Goal: Information Seeking & Learning: Check status

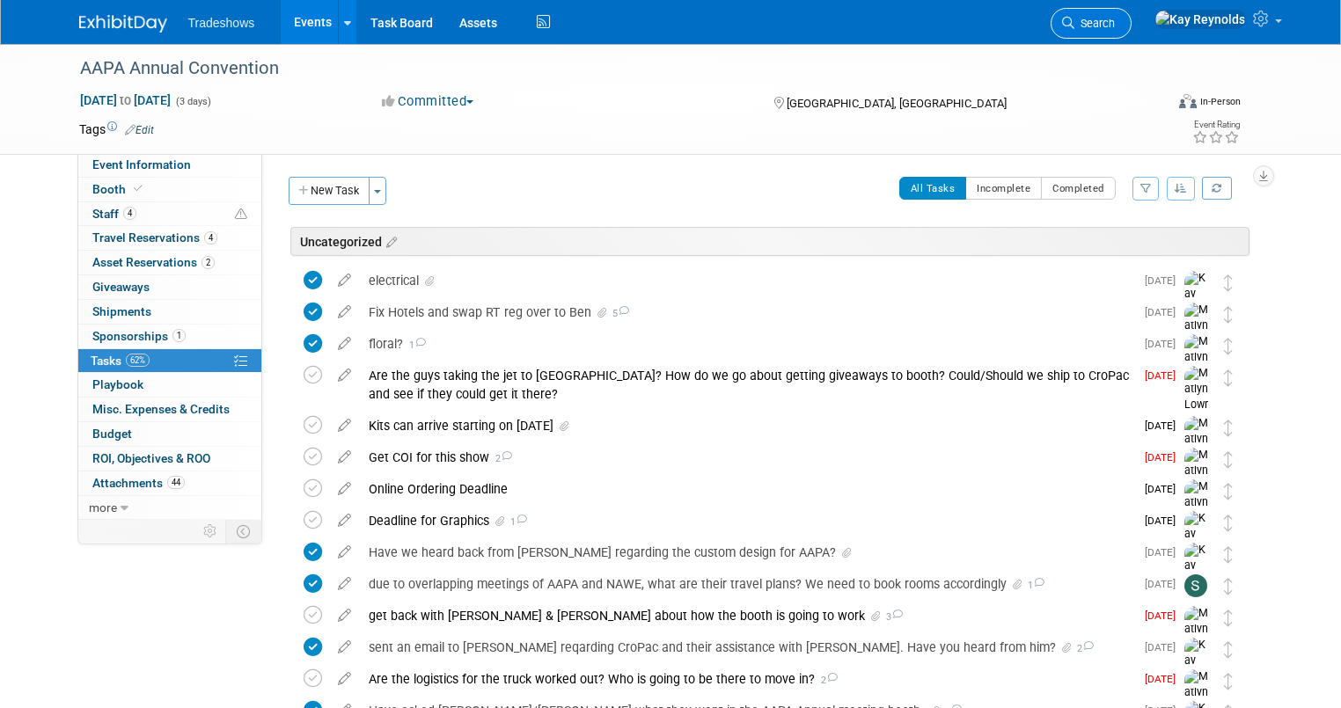
click at [1114, 21] on span "Search" at bounding box center [1094, 23] width 40 height 13
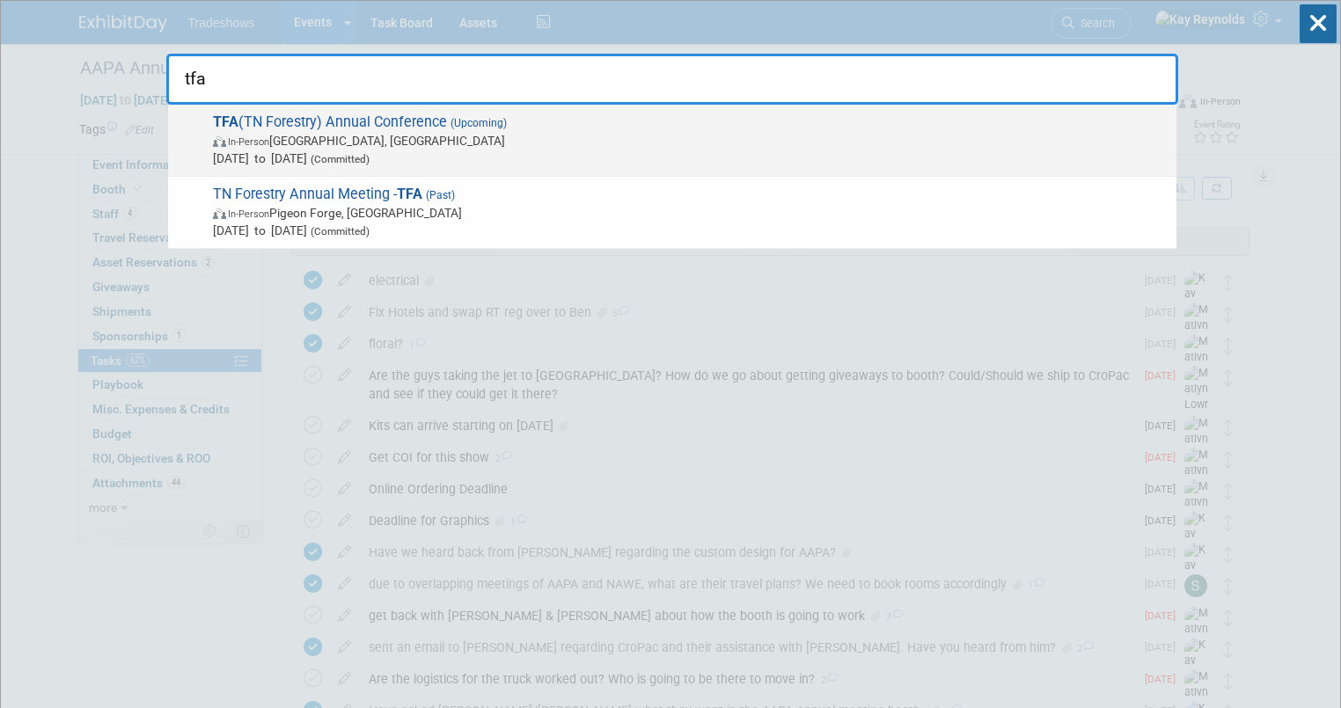
type input "tfa"
click at [376, 133] on span "In-Person Chattanooga, TN" at bounding box center [690, 141] width 954 height 18
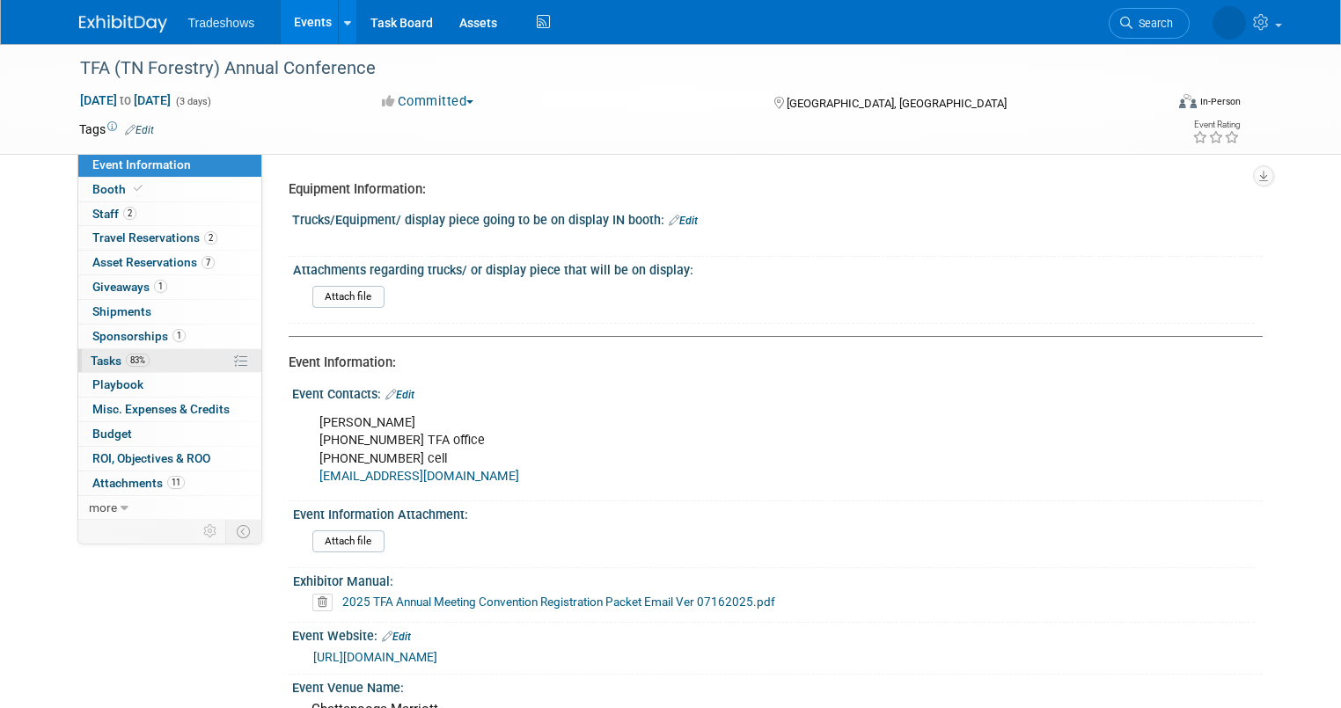
click at [143, 359] on link "83% Tasks 83%" at bounding box center [169, 361] width 183 height 24
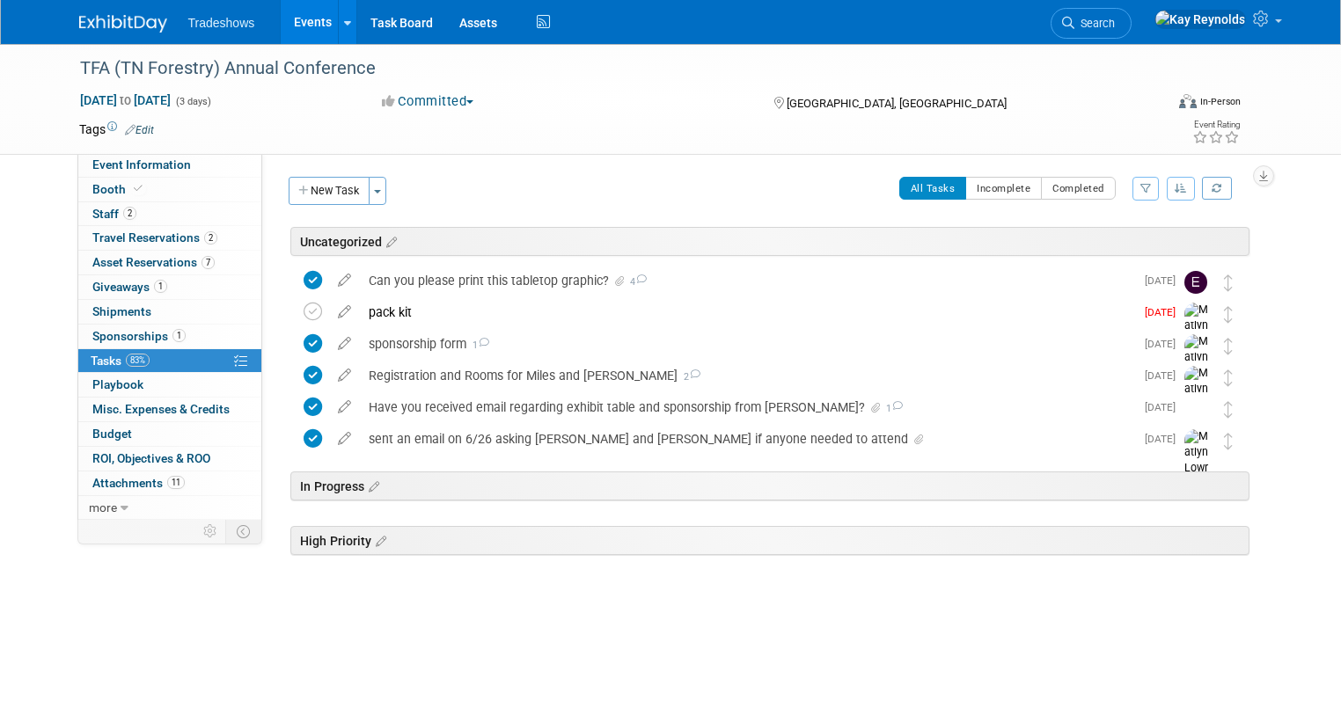
click at [956, 186] on button "All Tasks" at bounding box center [933, 188] width 68 height 23
click at [1131, 10] on link "Search" at bounding box center [1090, 23] width 81 height 31
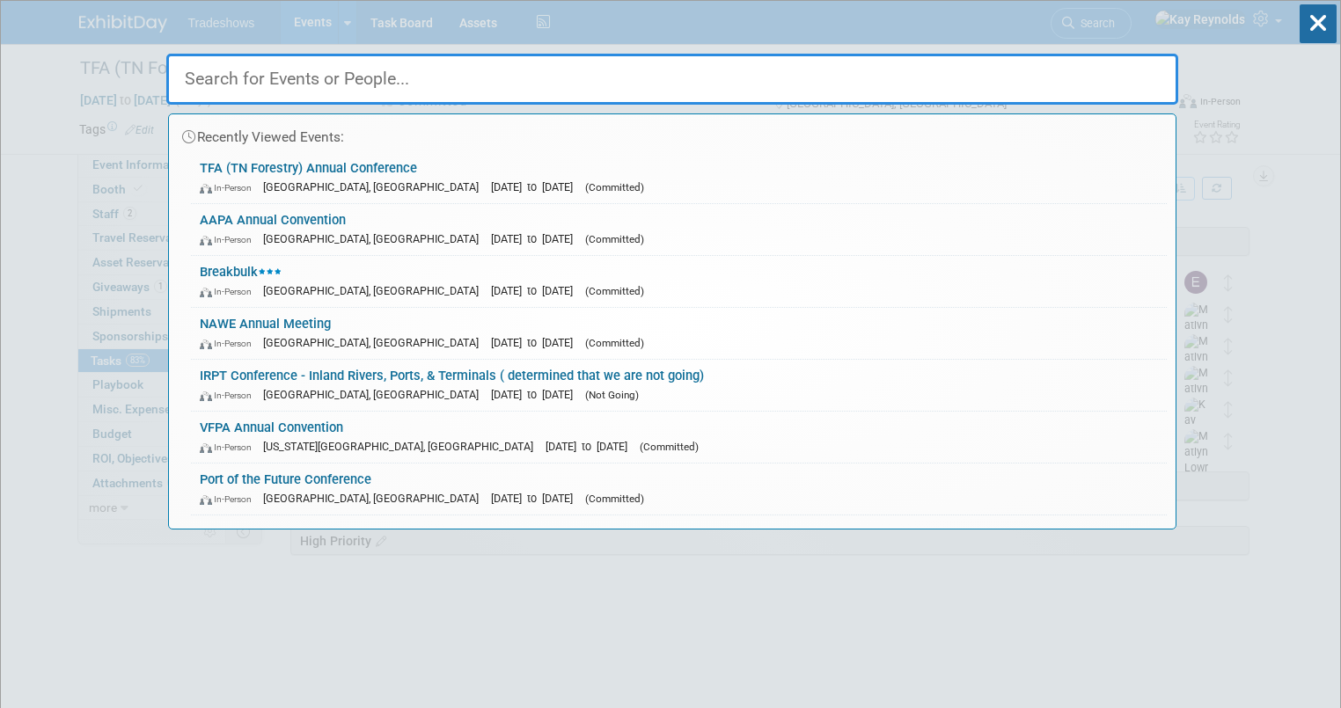
click at [461, 84] on input "text" at bounding box center [672, 79] width 1012 height 51
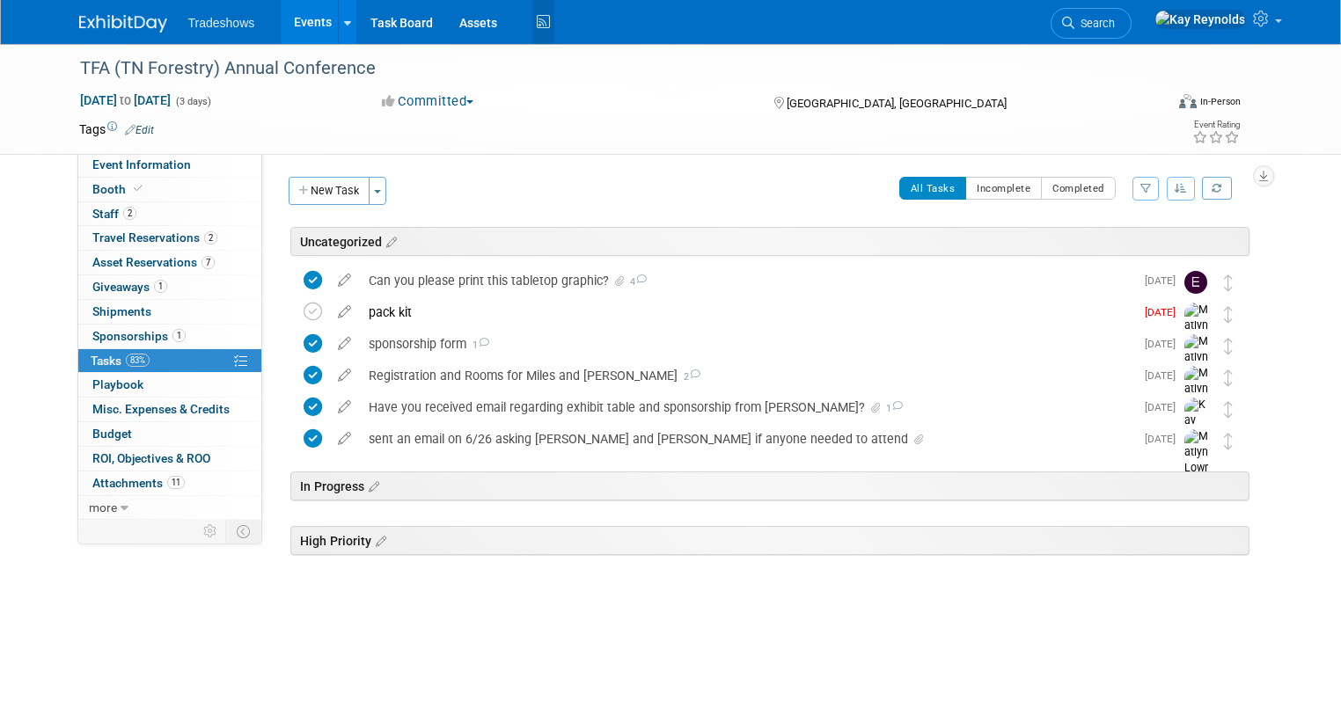
click at [532, 18] on icon at bounding box center [543, 22] width 22 height 27
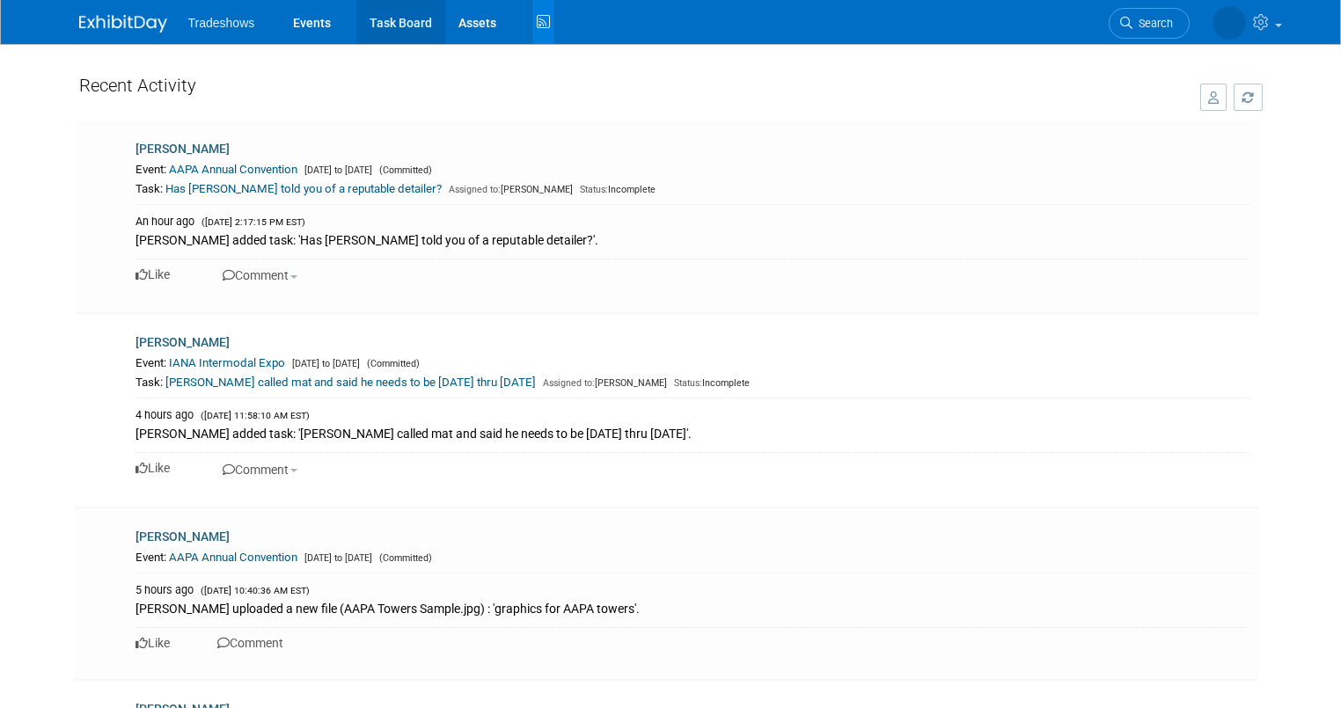
click at [391, 16] on link "Task Board" at bounding box center [400, 22] width 89 height 44
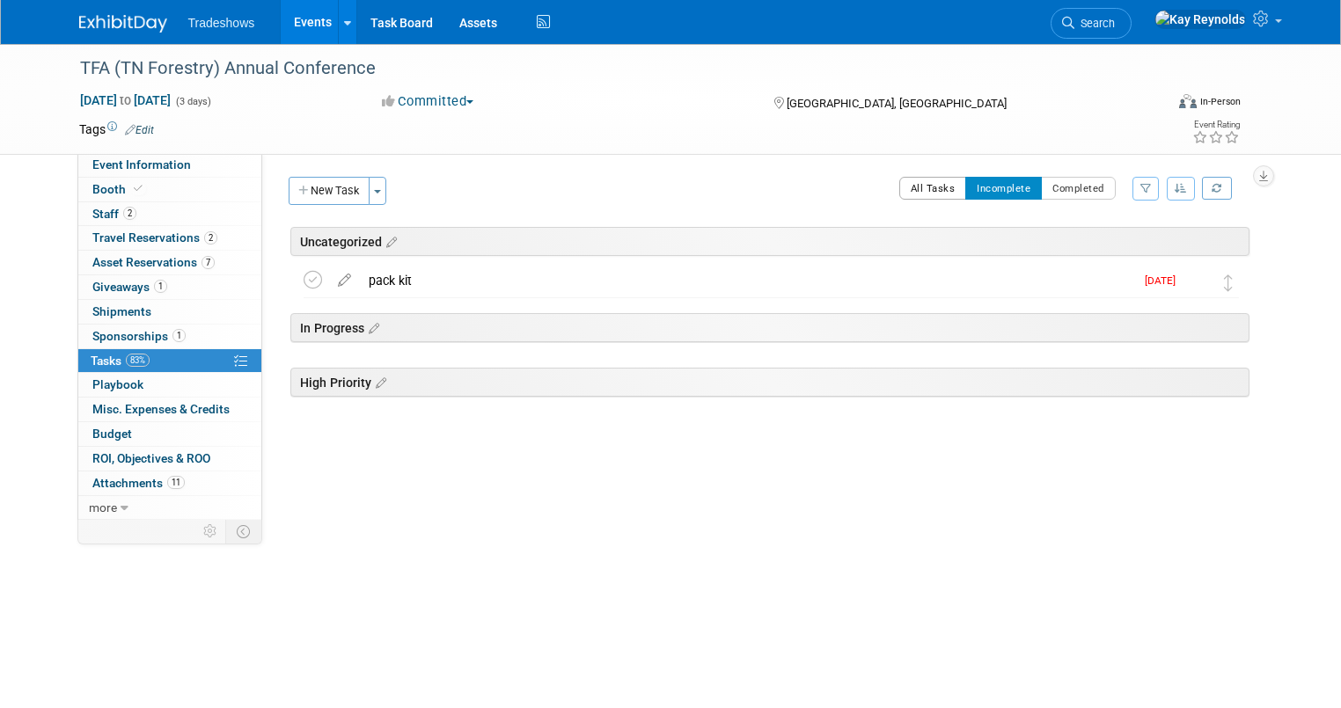
click at [946, 191] on button "All Tasks" at bounding box center [933, 188] width 68 height 23
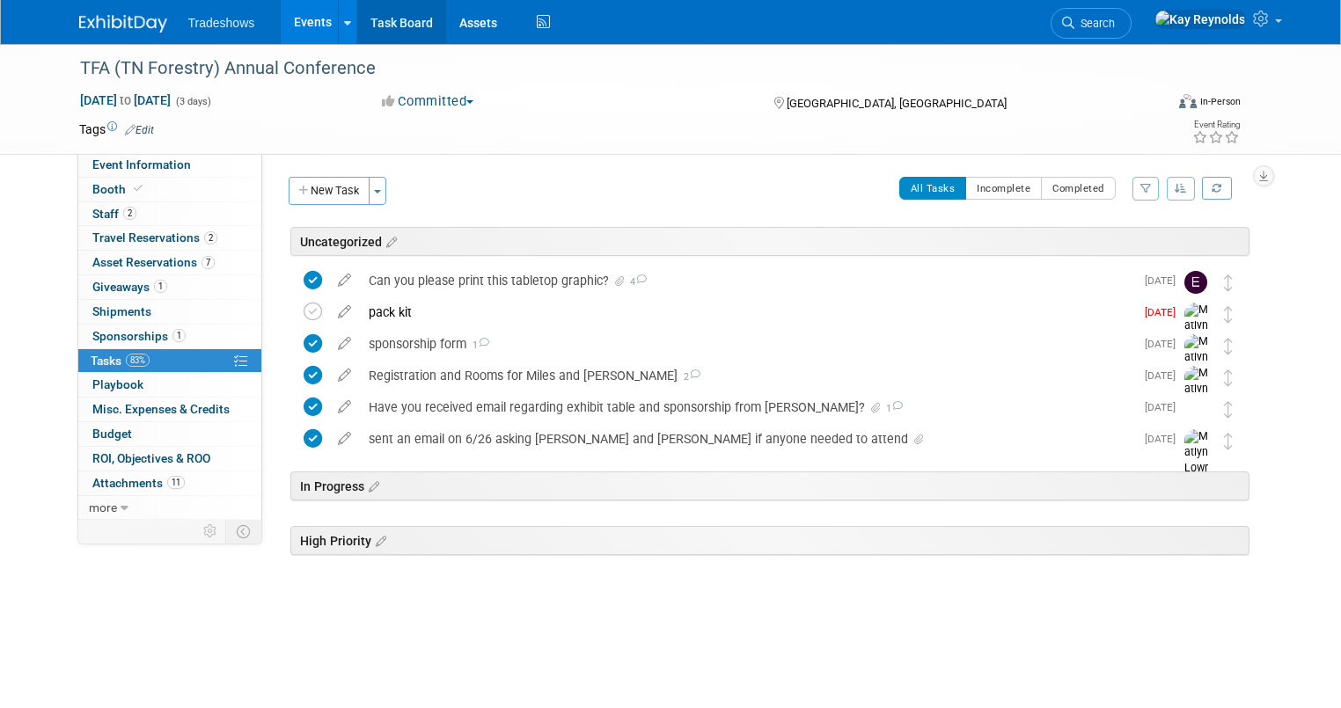
click at [398, 23] on link "Task Board" at bounding box center [401, 22] width 89 height 44
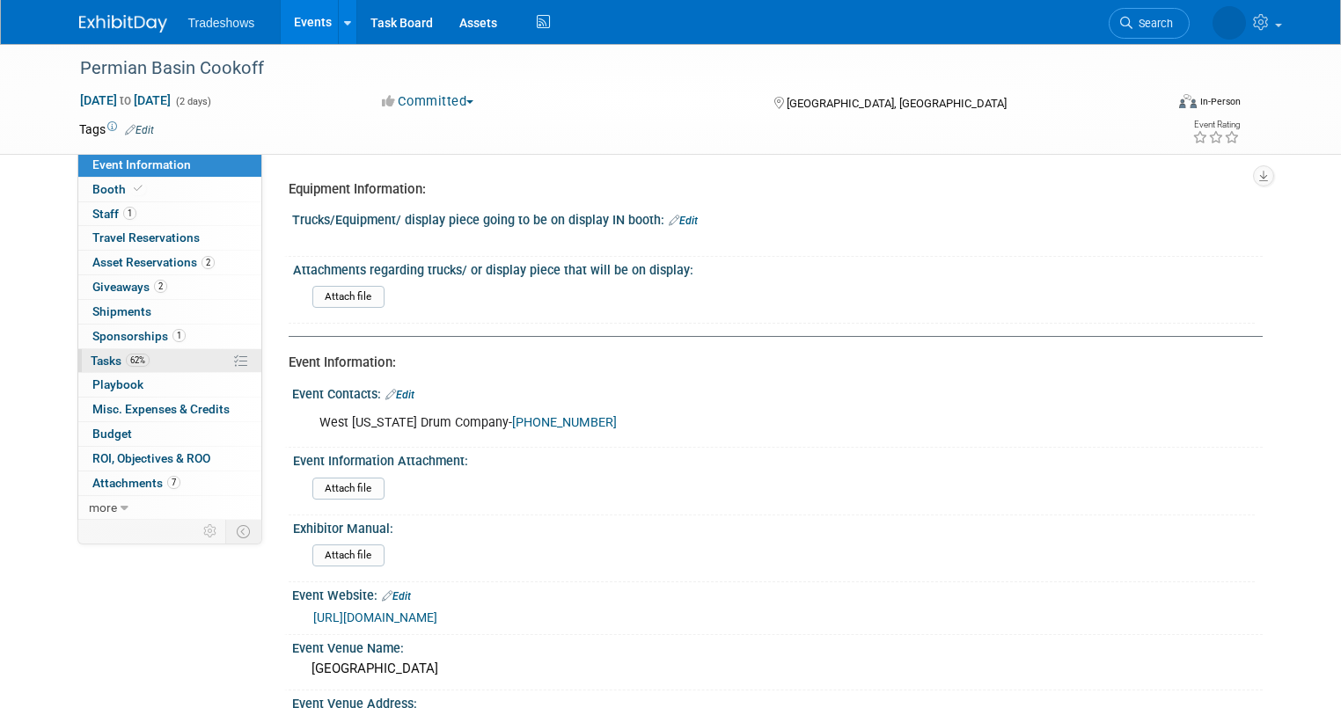
click at [136, 357] on link "62% Tasks 62%" at bounding box center [169, 361] width 183 height 24
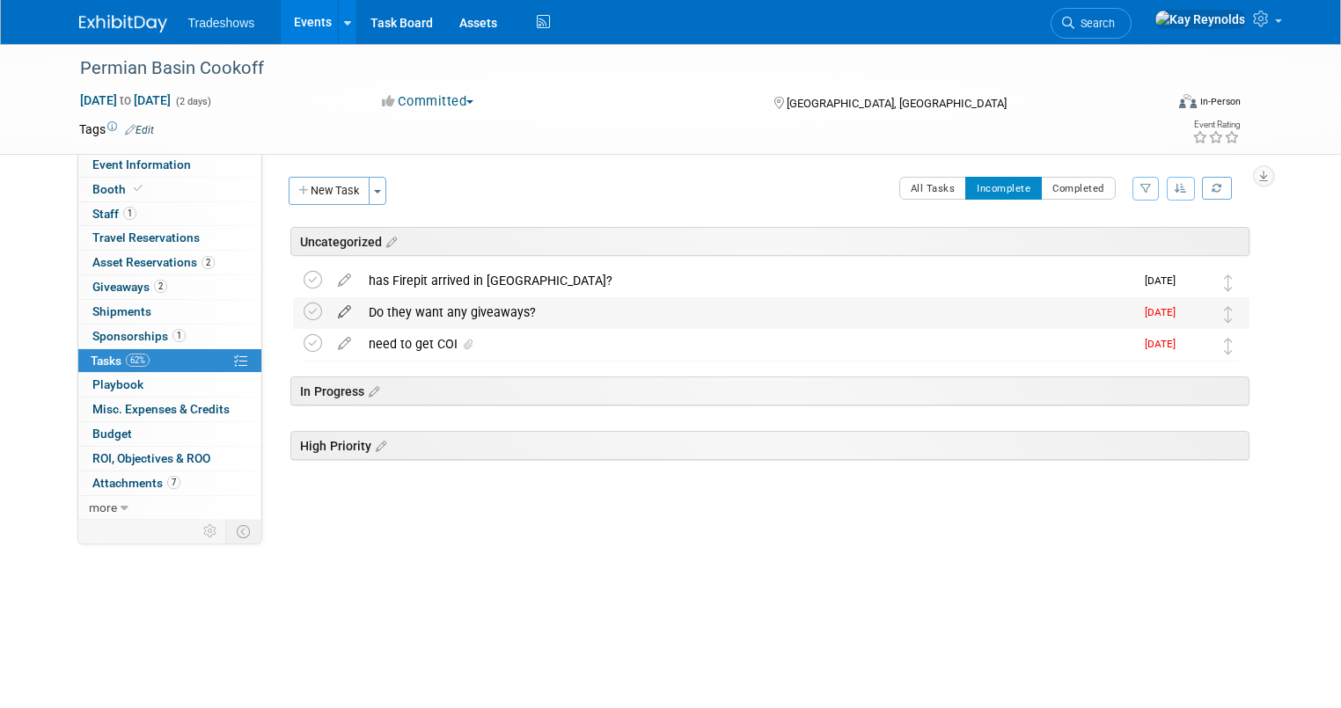
click at [329, 311] on icon at bounding box center [344, 308] width 31 height 22
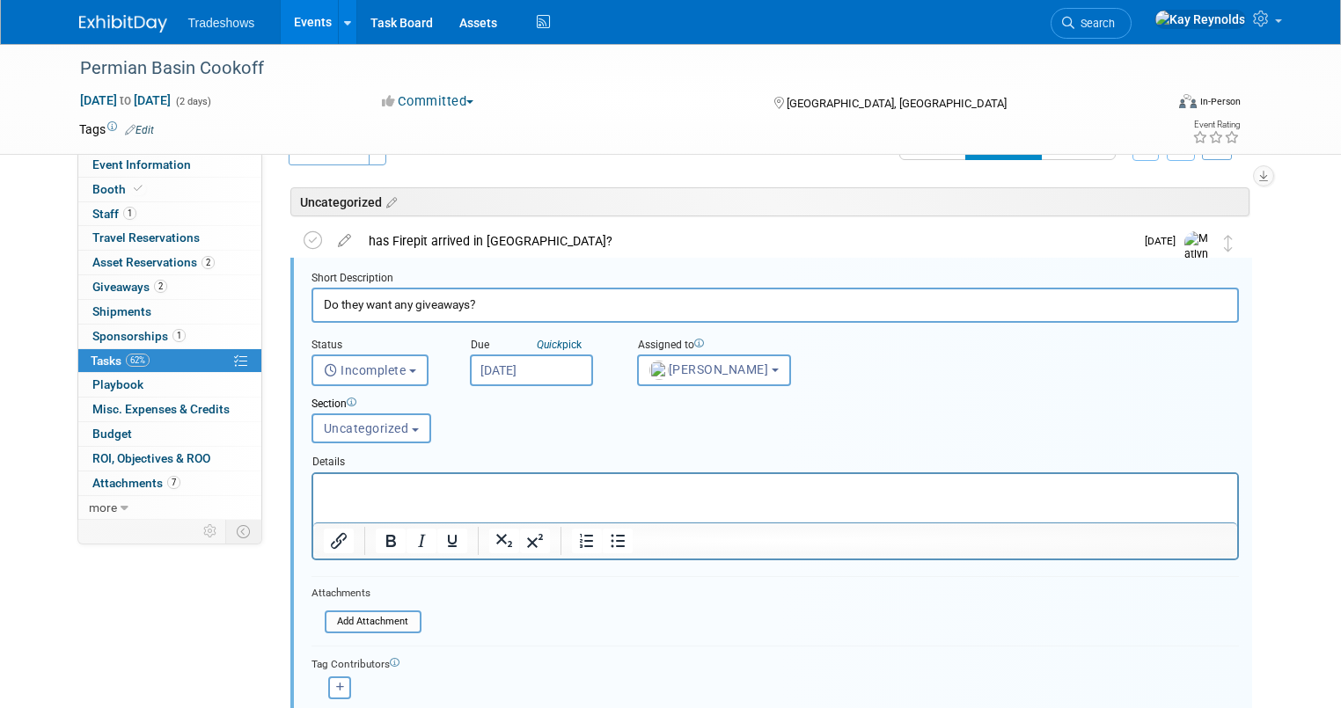
click at [373, 307] on input "Do they want any giveaways?" at bounding box center [774, 305] width 927 height 34
click at [95, 349] on link "62% Tasks 62%" at bounding box center [169, 361] width 183 height 24
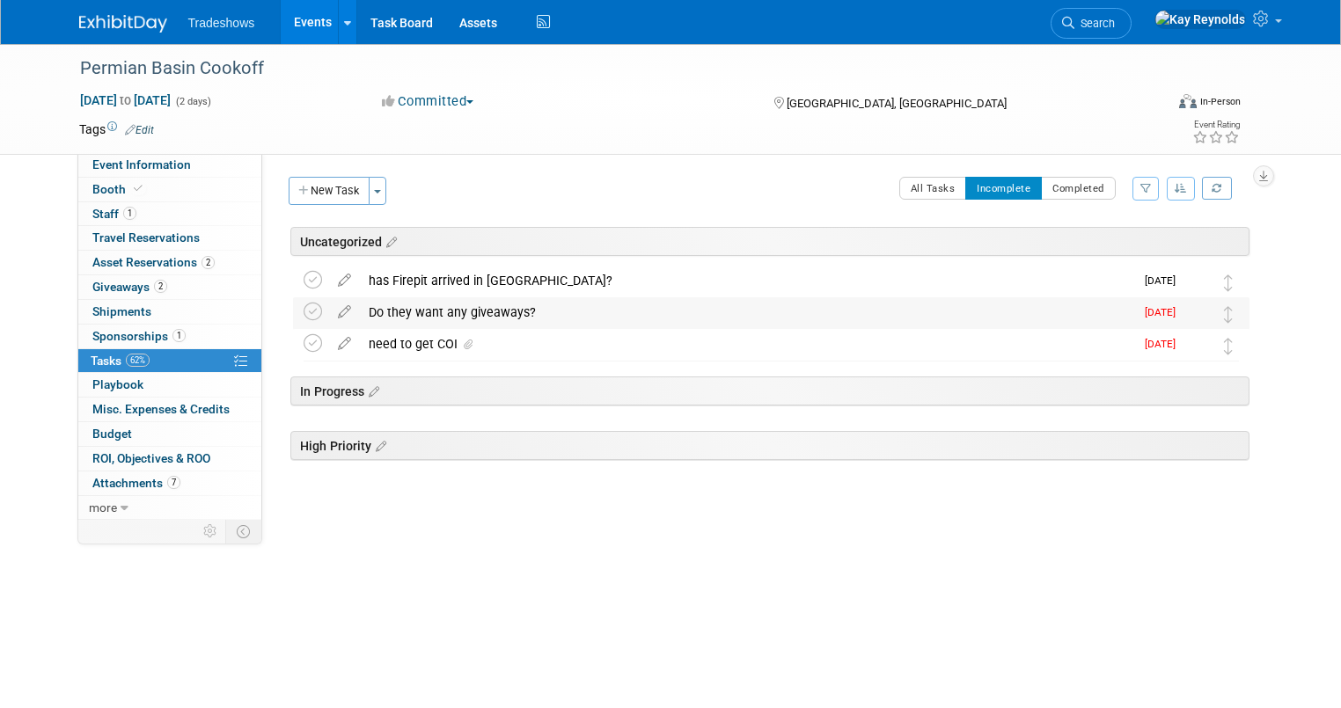
click at [741, 311] on div "Do they want any giveaways?" at bounding box center [747, 312] width 774 height 30
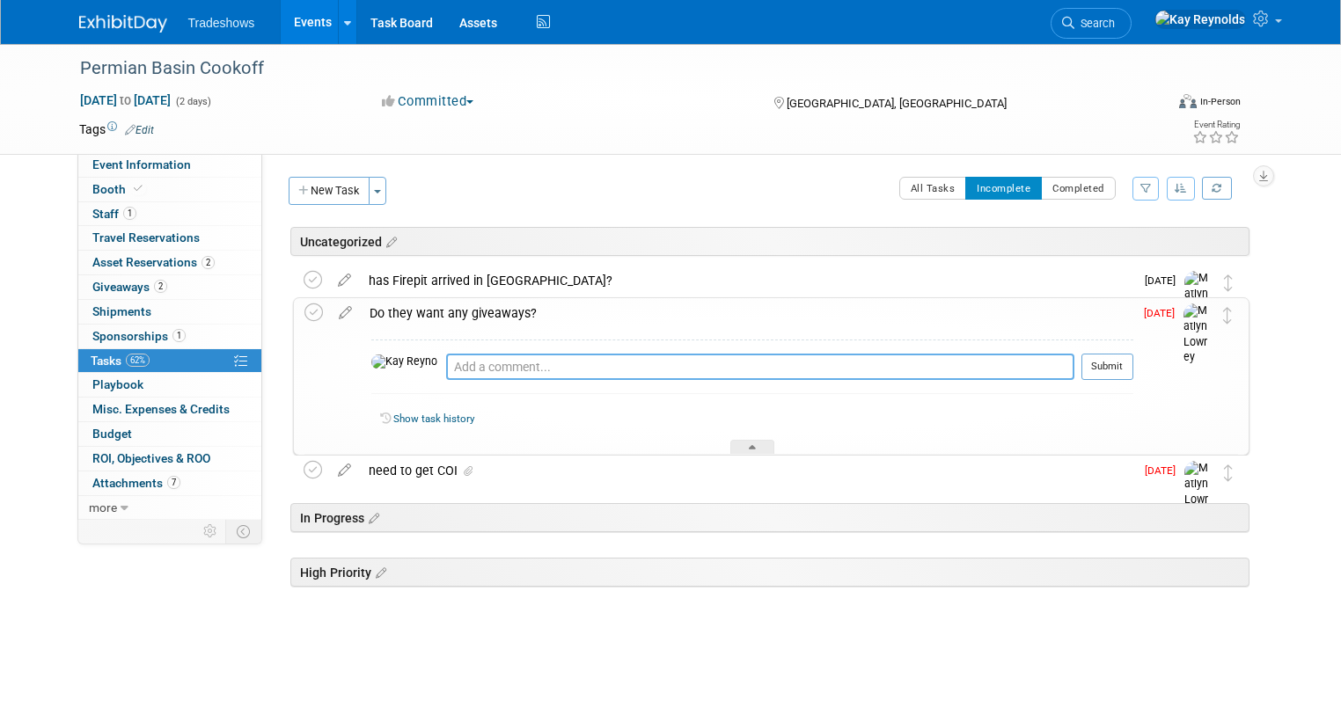
click at [446, 361] on textarea at bounding box center [760, 367] width 628 height 26
click at [438, 313] on div "Do they want any giveaways?" at bounding box center [747, 313] width 772 height 30
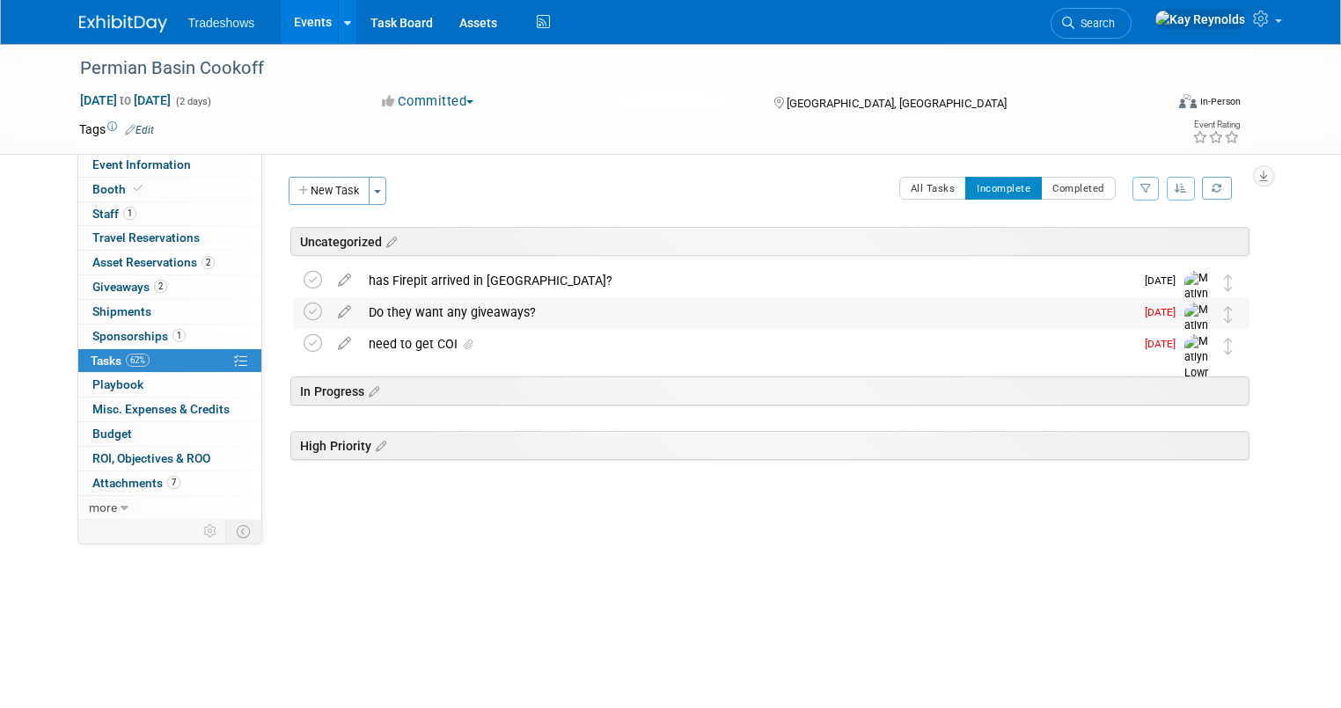
click at [438, 313] on div "Do they want any giveaways?" at bounding box center [747, 312] width 774 height 30
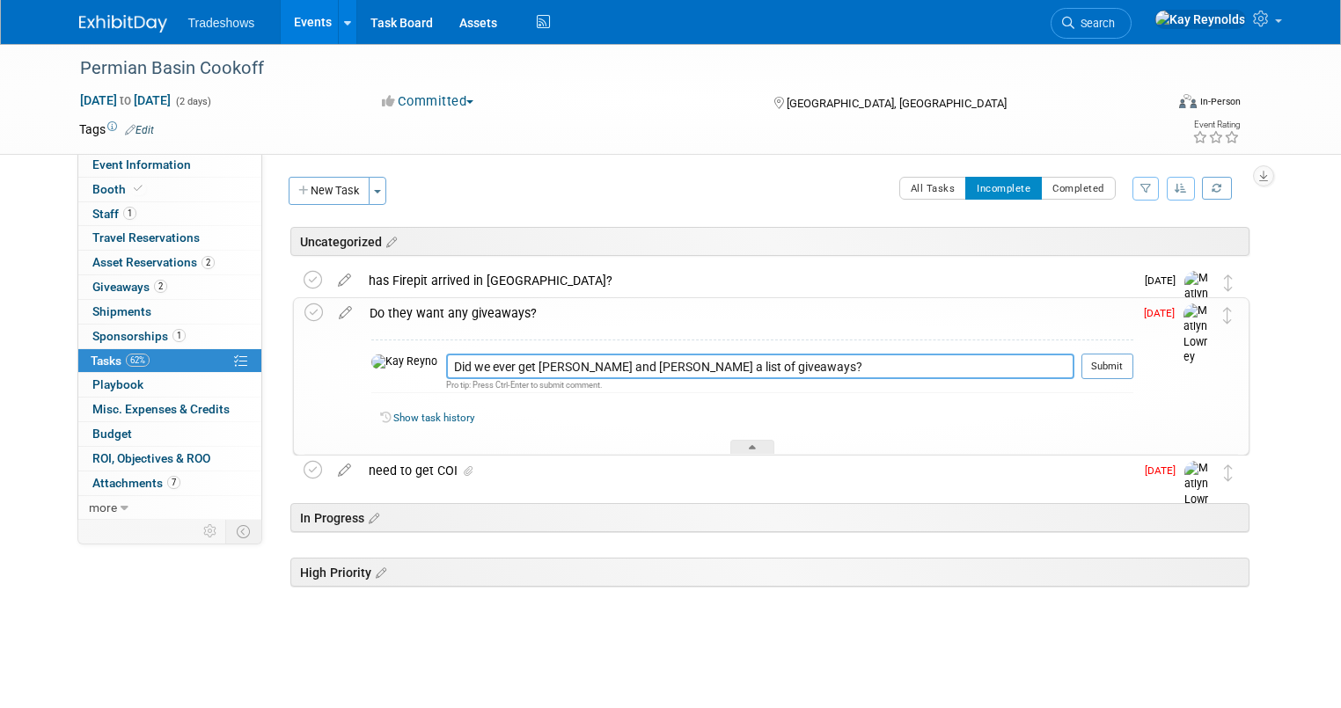
drag, startPoint x: 730, startPoint y: 368, endPoint x: 385, endPoint y: 356, distance: 345.0
click at [385, 356] on tr "Did we ever get Taylor Oakley and Nick a list of giveaways? Pro tip: Press Ctrl…" at bounding box center [752, 374] width 762 height 40
type textarea "Wasn't Eliz going to get Taylor and Nick a list of giveaways? Do we need to add…"
click at [421, 419] on link "Show task history" at bounding box center [433, 418] width 81 height 12
click at [330, 313] on icon at bounding box center [345, 309] width 31 height 22
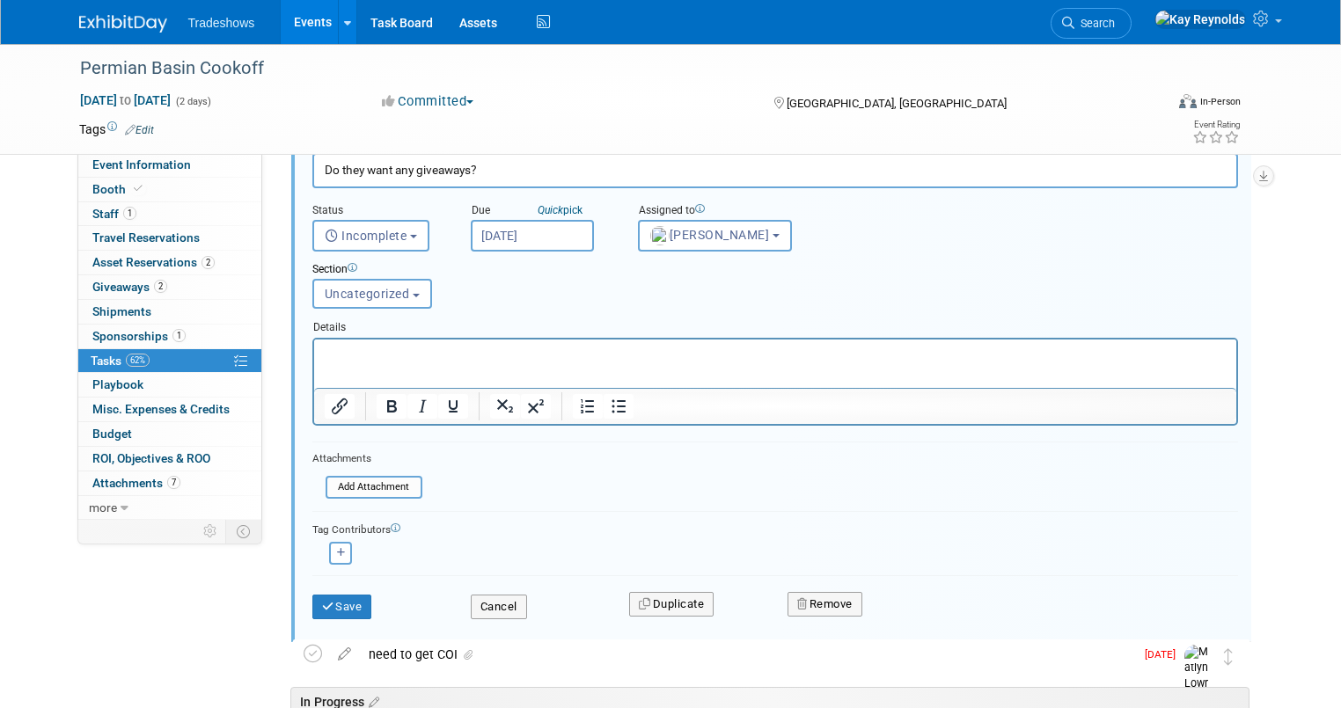
scroll to position [181, 0]
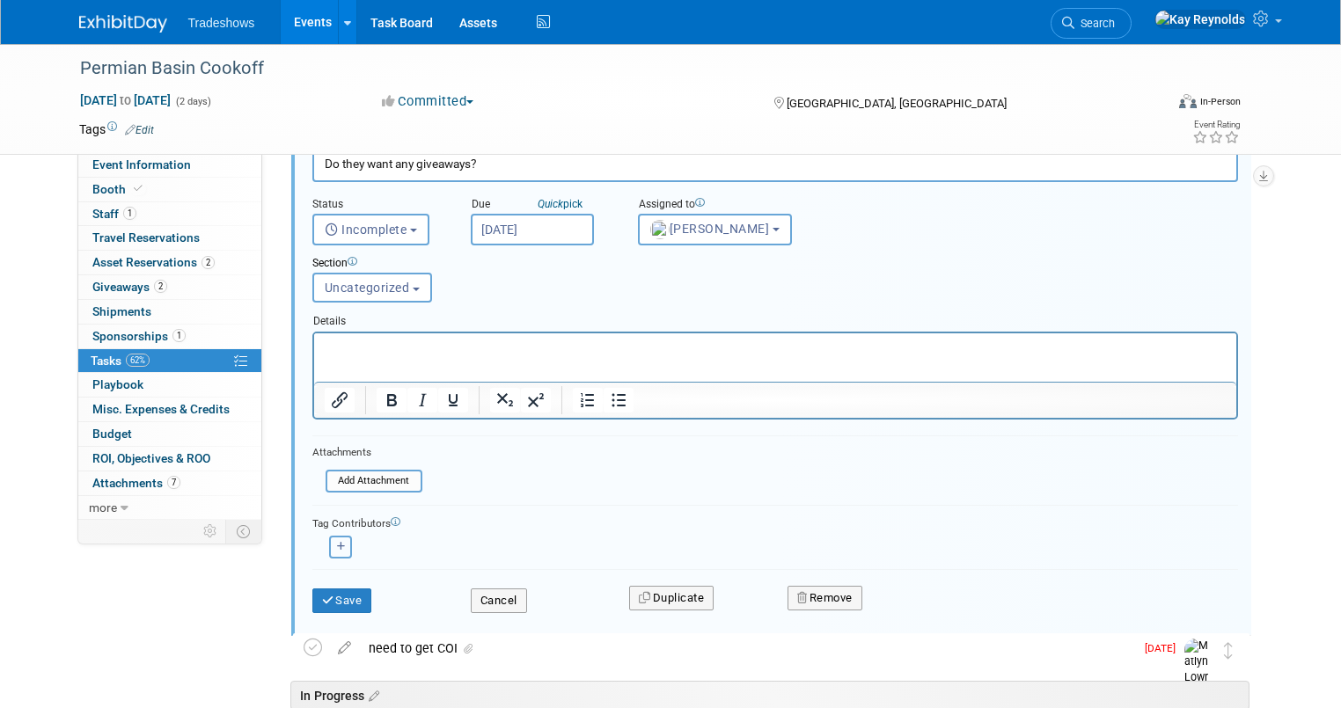
click at [337, 546] on icon "button" at bounding box center [341, 547] width 9 height 10
select select
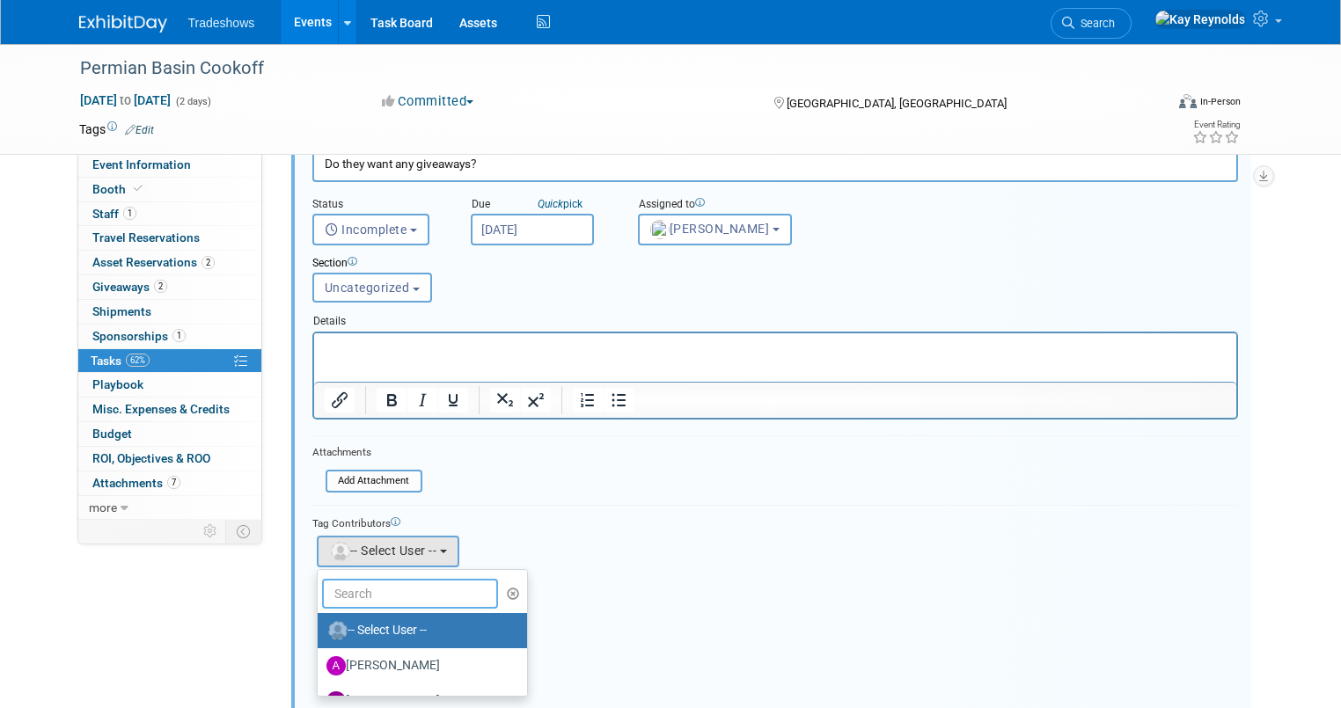
click at [361, 583] on input "text" at bounding box center [410, 594] width 176 height 30
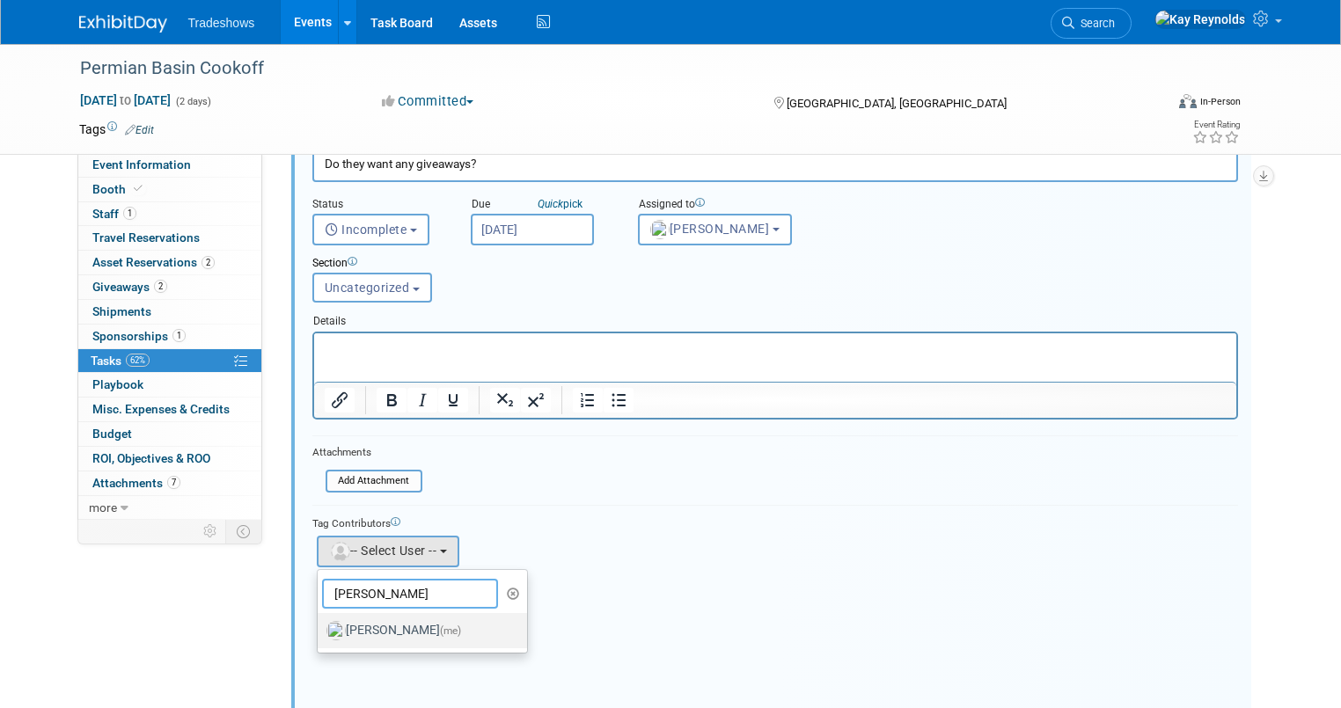
type input "Kay"
click at [376, 617] on label "Kay Reynolds (me)" at bounding box center [418, 631] width 184 height 28
click at [320, 623] on input "Kay Reynolds (me)" at bounding box center [314, 628] width 11 height 11
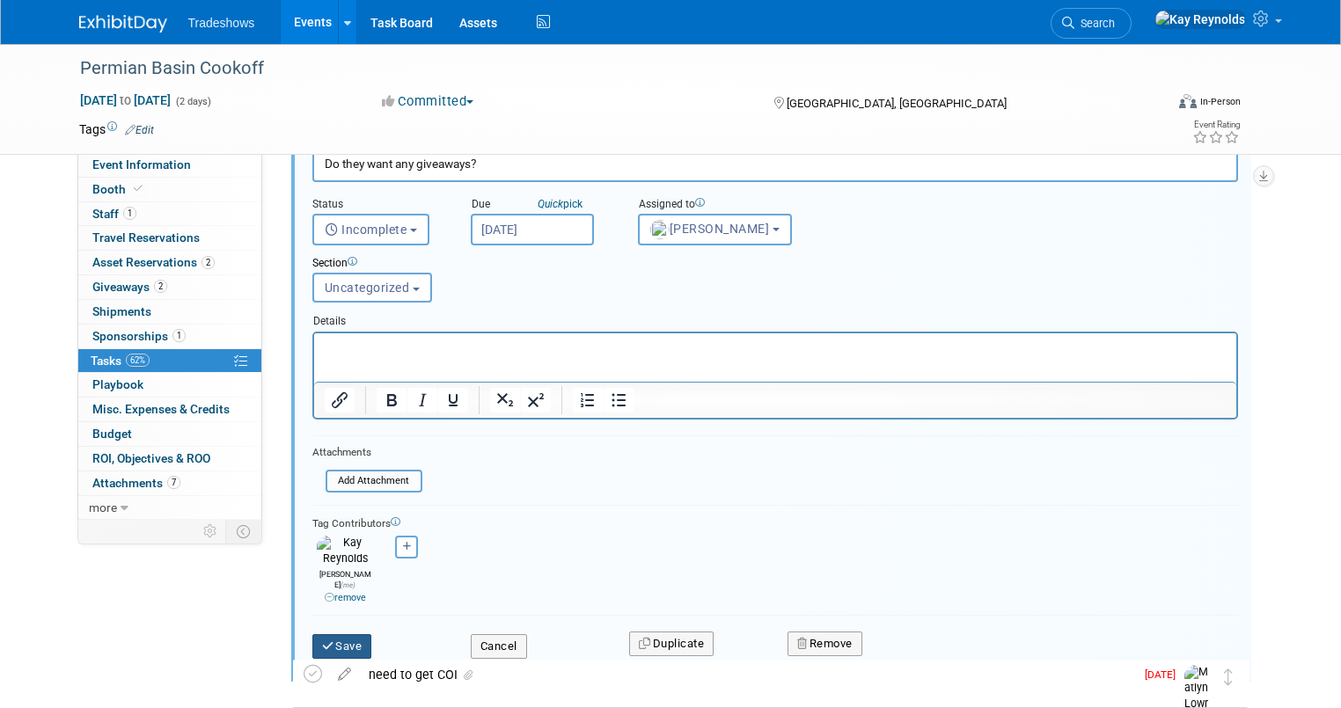
click at [318, 634] on button "Save" at bounding box center [342, 646] width 60 height 25
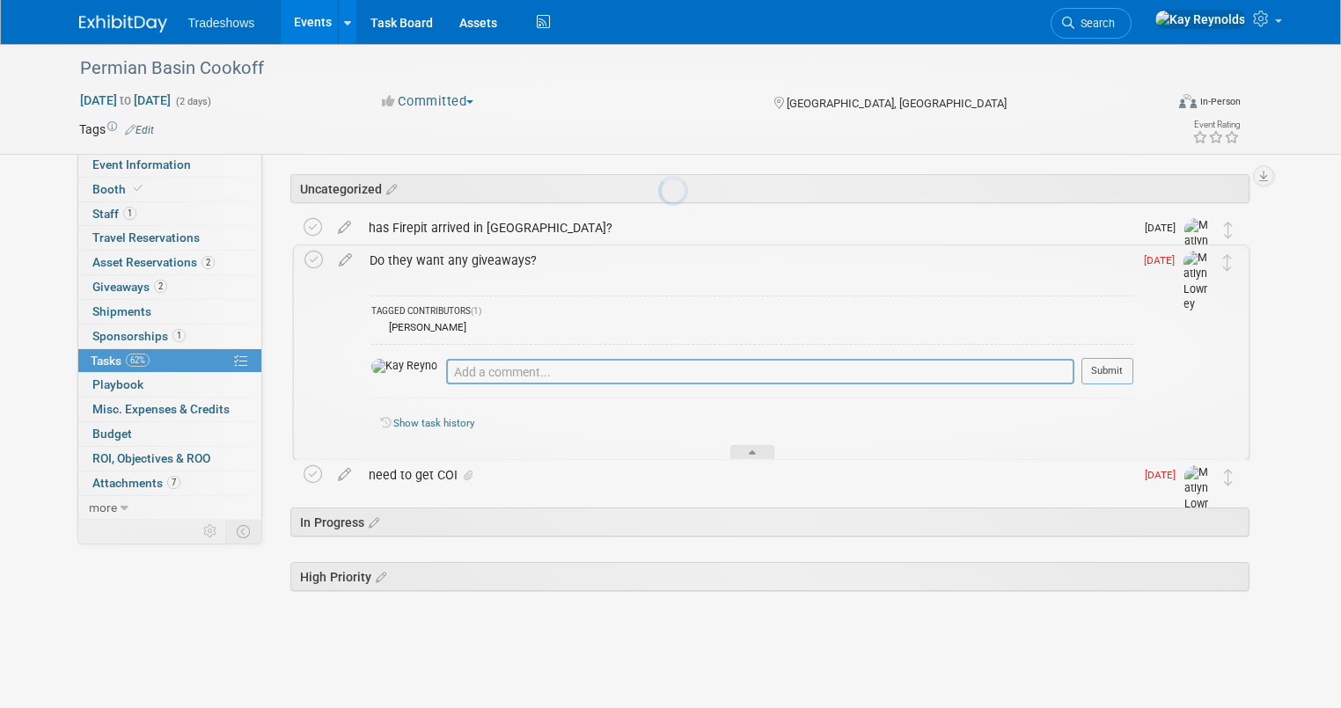
scroll to position [52, 0]
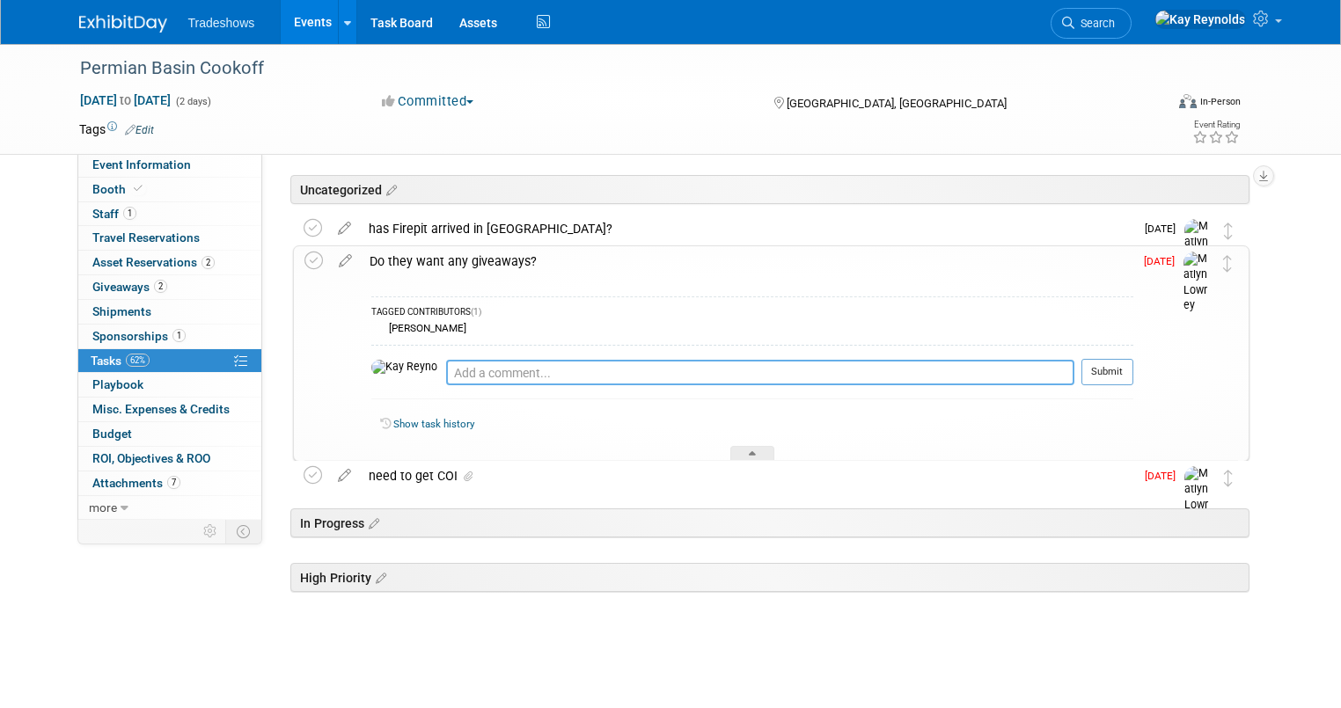
click at [446, 373] on textarea at bounding box center [760, 373] width 628 height 26
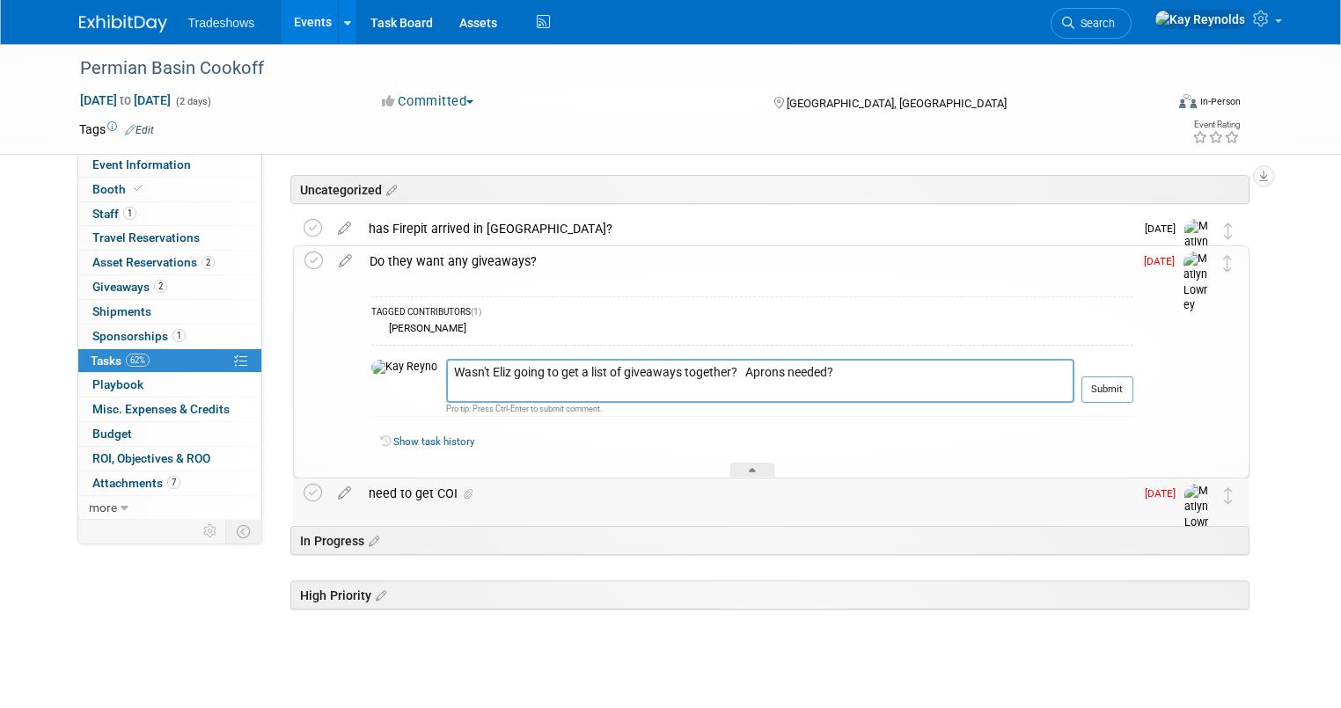
type textarea "Wasn't Eliz going to get a list of giveaways together? Aprons needed?"
click at [396, 493] on div "need to get COI" at bounding box center [747, 494] width 774 height 30
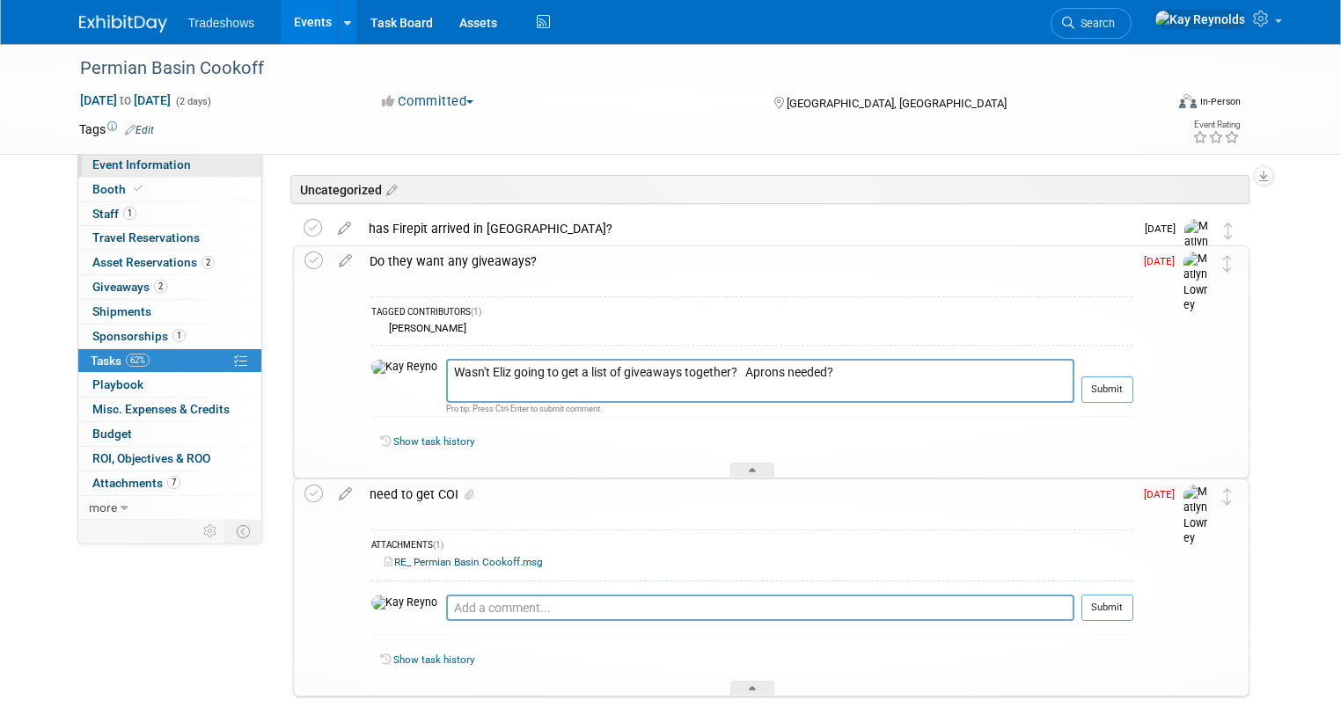
click at [115, 164] on span "Event Information" at bounding box center [141, 164] width 99 height 14
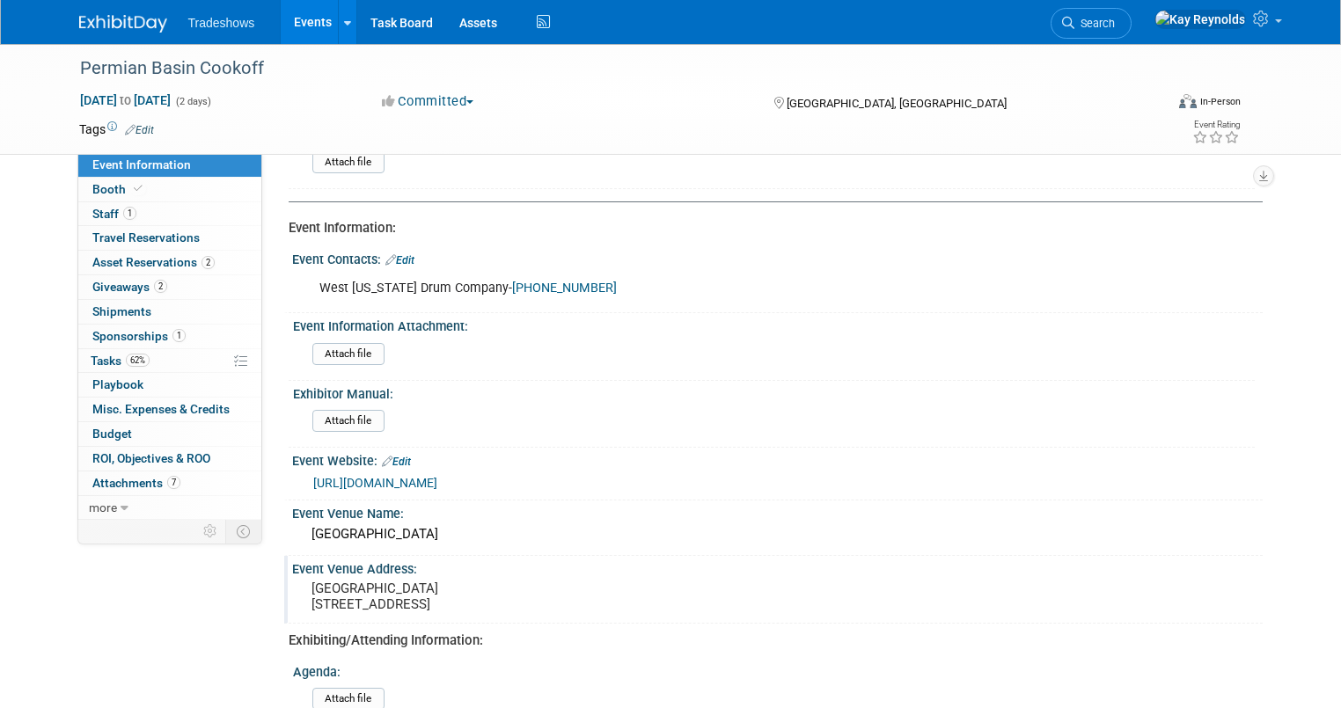
scroll to position [141, 0]
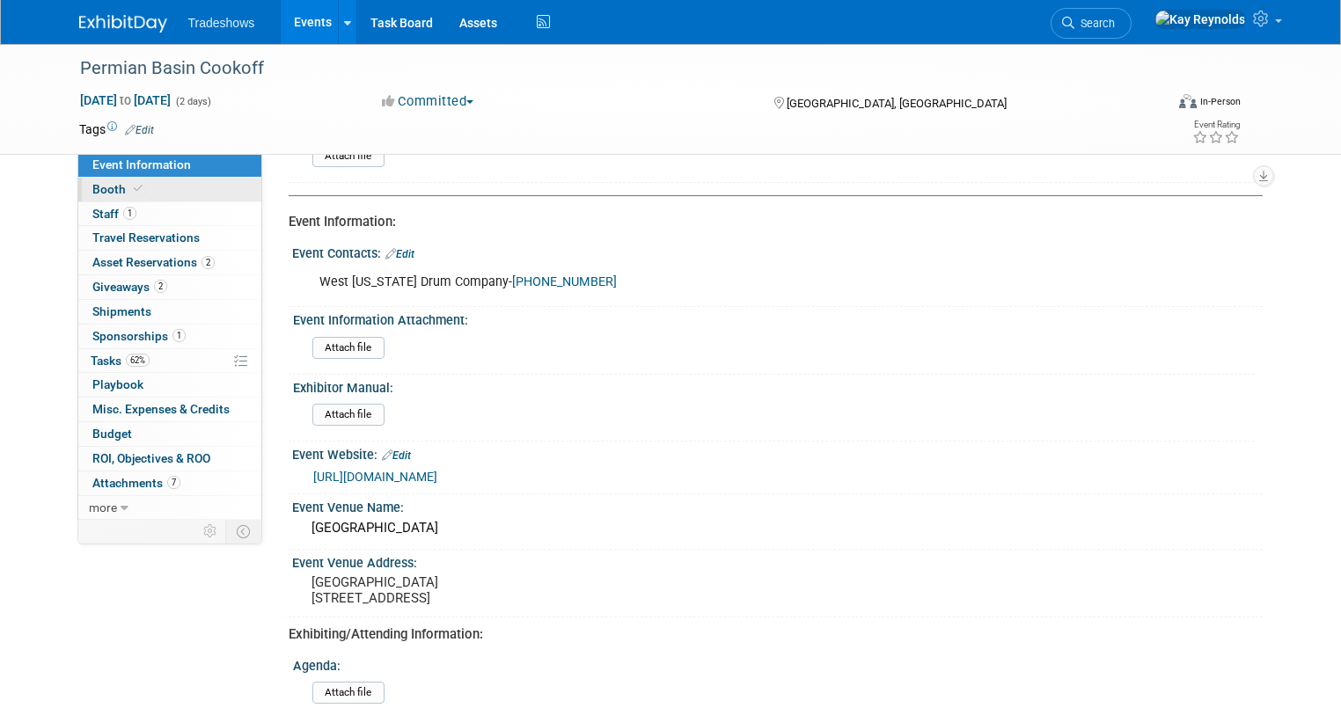
click at [169, 183] on link "Booth" at bounding box center [169, 190] width 183 height 24
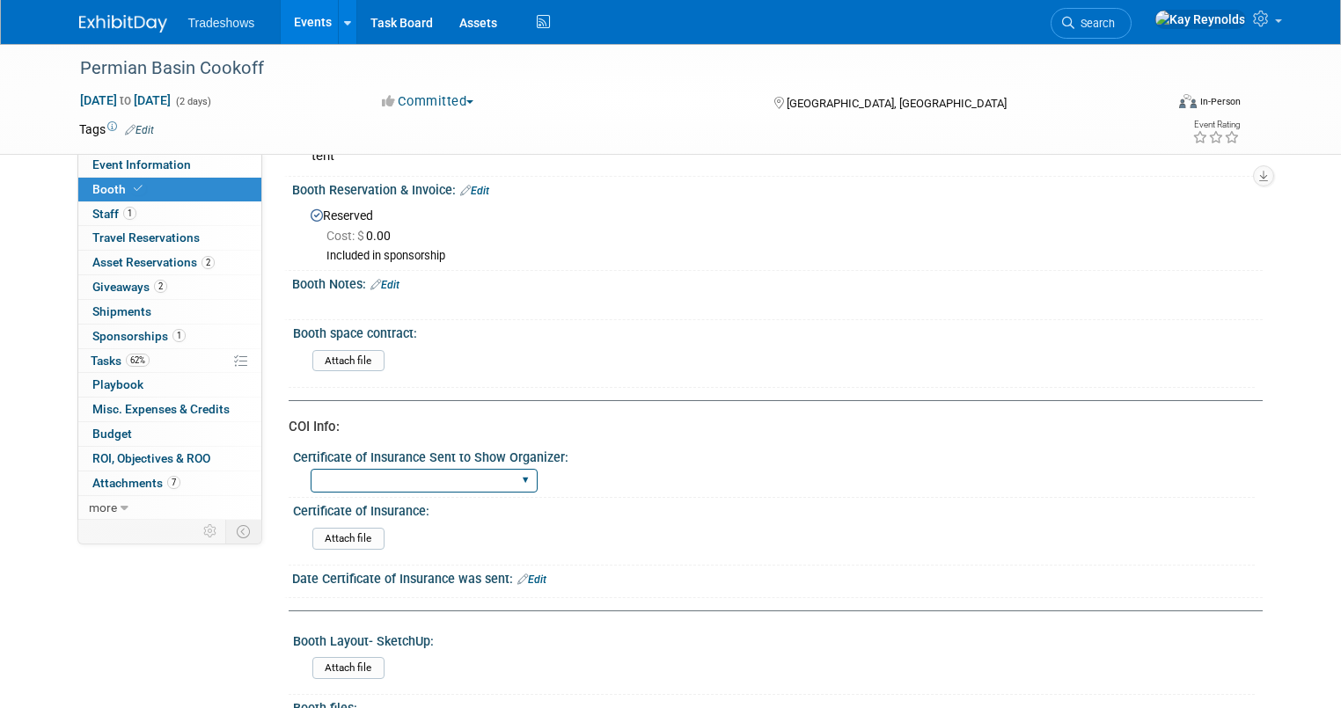
click at [346, 478] on select "Certificate of insurance not needed Certificate of insurance sent" at bounding box center [424, 481] width 227 height 24
click at [162, 191] on link "Booth" at bounding box center [169, 190] width 183 height 24
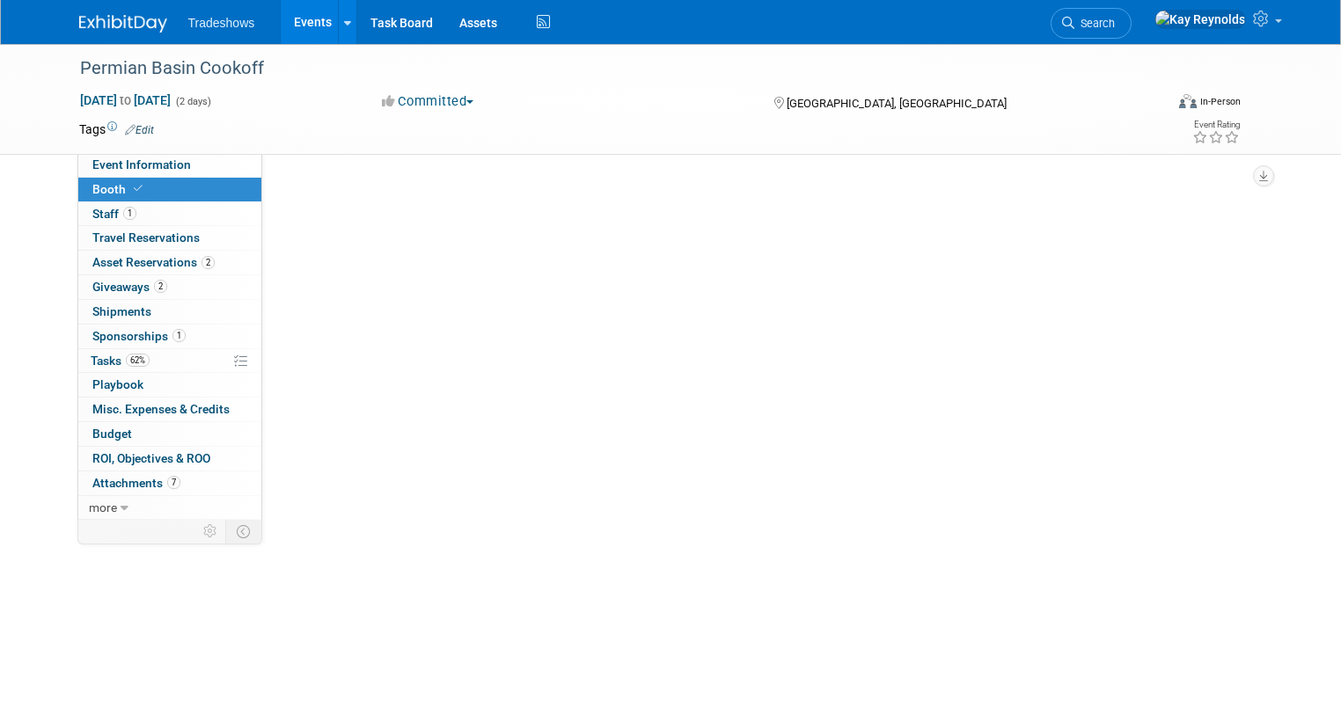
scroll to position [0, 0]
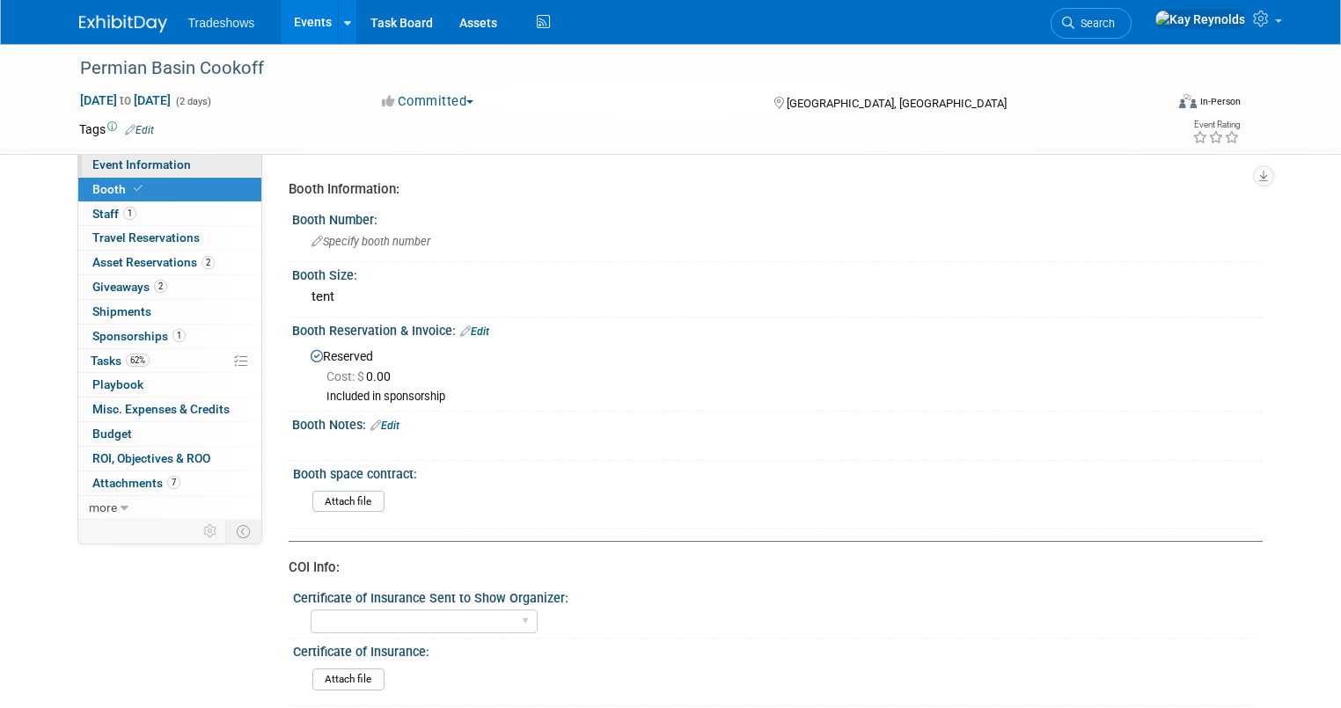
click at [154, 161] on span "Event Information" at bounding box center [141, 164] width 99 height 14
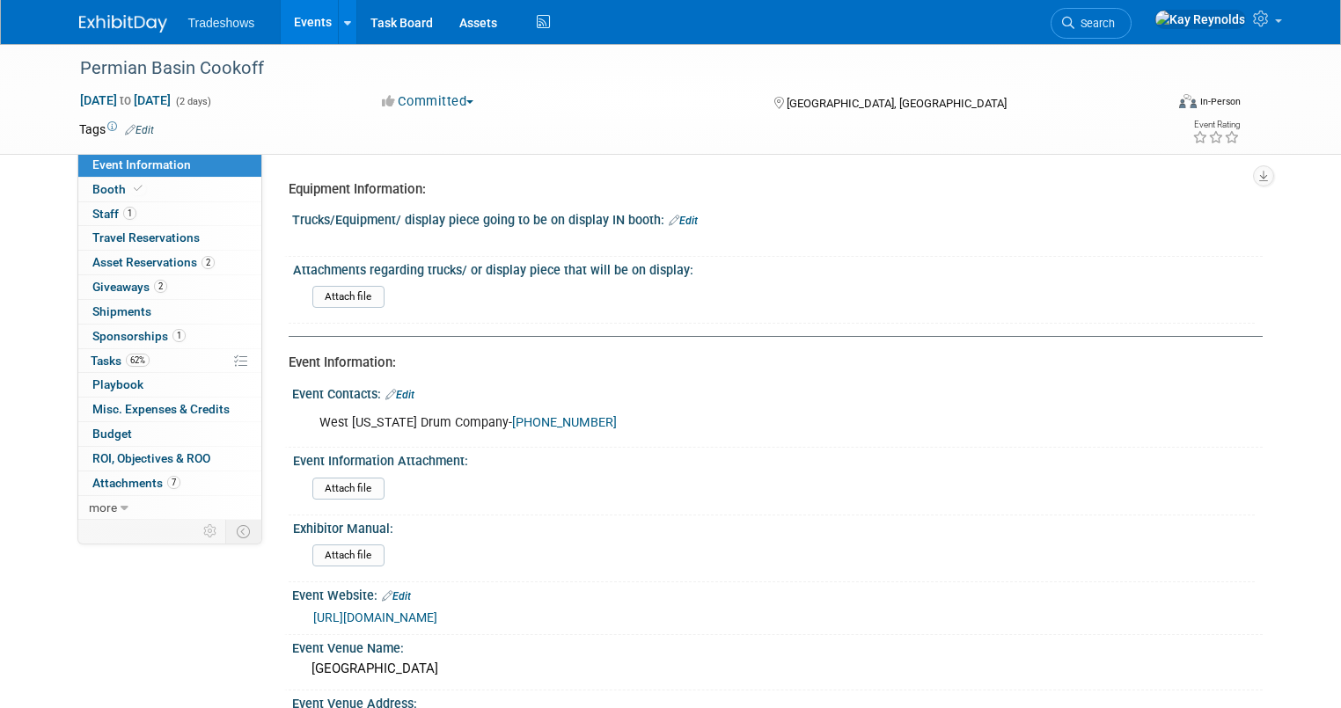
click at [204, 11] on li "Tradeshows" at bounding box center [234, 17] width 92 height 26
click at [201, 22] on span "Tradeshows" at bounding box center [221, 23] width 67 height 14
click at [303, 19] on link "Events" at bounding box center [313, 22] width 64 height 44
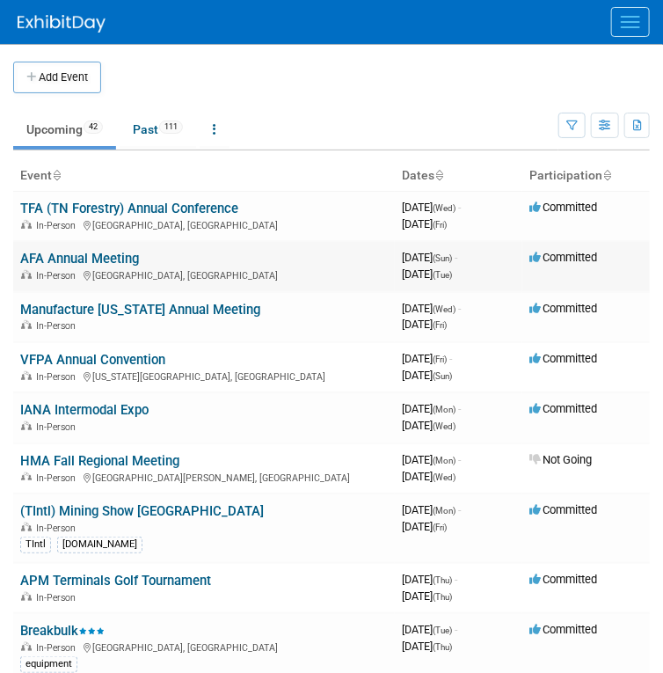
click at [112, 267] on div "In-Person Orange Beach, AL" at bounding box center [204, 274] width 368 height 14
click at [99, 254] on link "AFA Annual Meeting" at bounding box center [79, 259] width 119 height 16
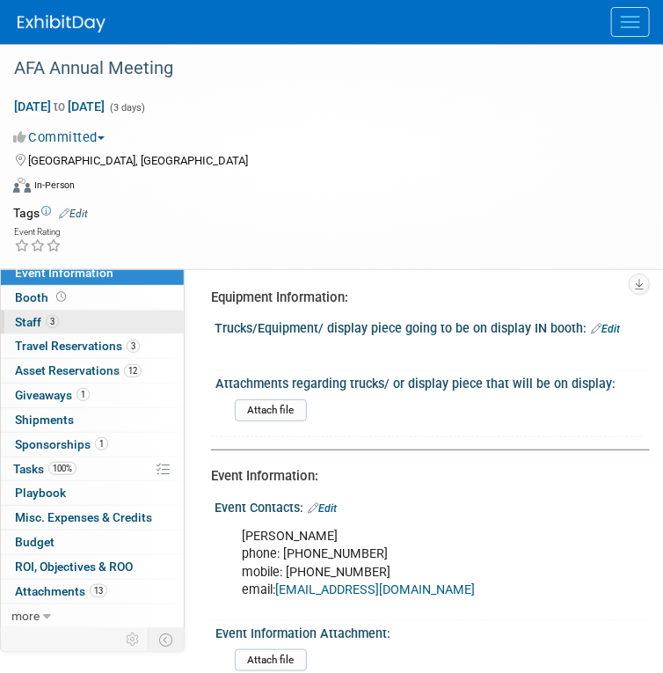
click at [81, 323] on link "3 Staff 3" at bounding box center [92, 323] width 183 height 24
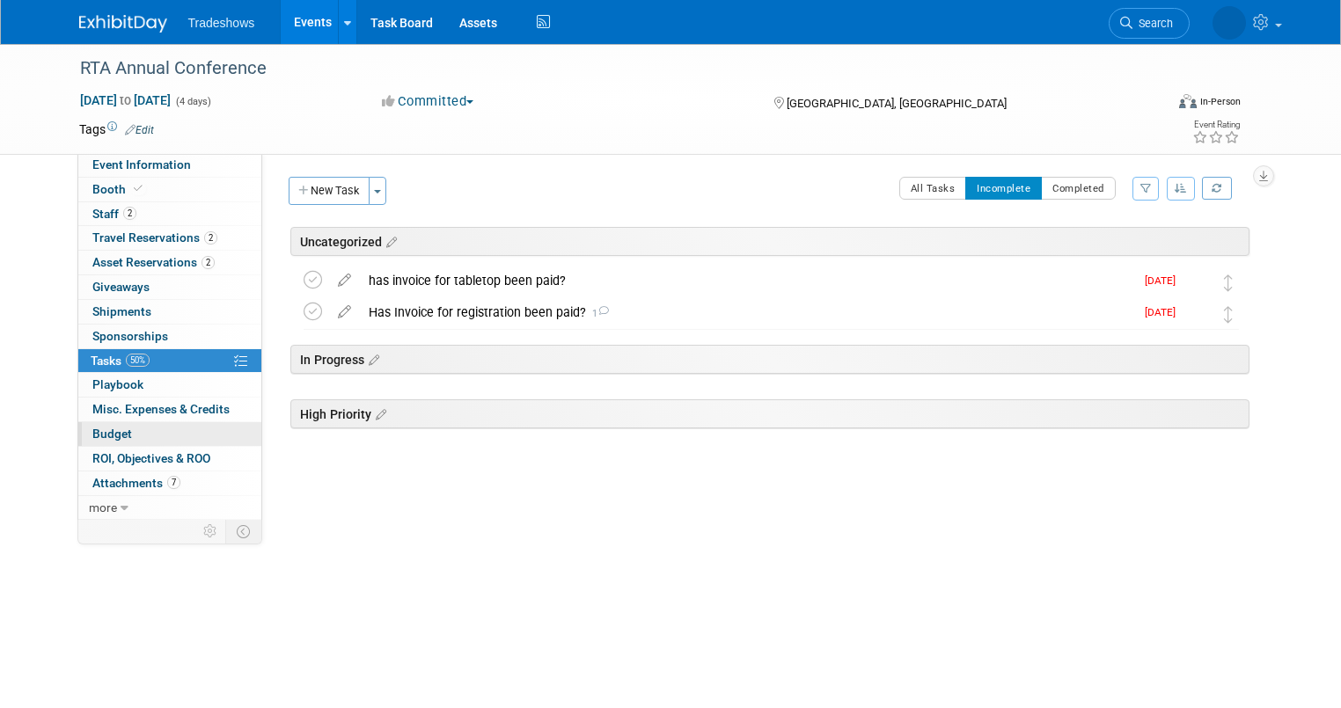
click at [178, 442] on link "Budget" at bounding box center [169, 434] width 183 height 24
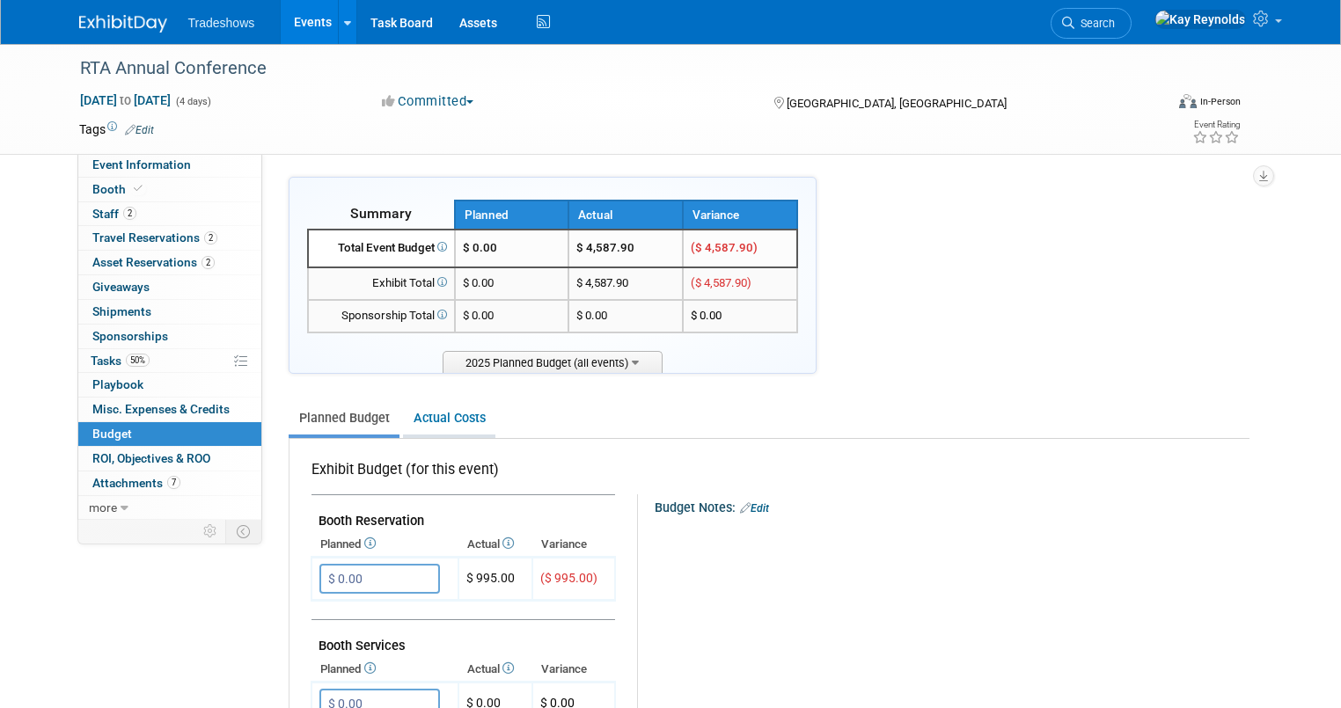
click at [437, 418] on link "Actual Costs" at bounding box center [449, 418] width 92 height 33
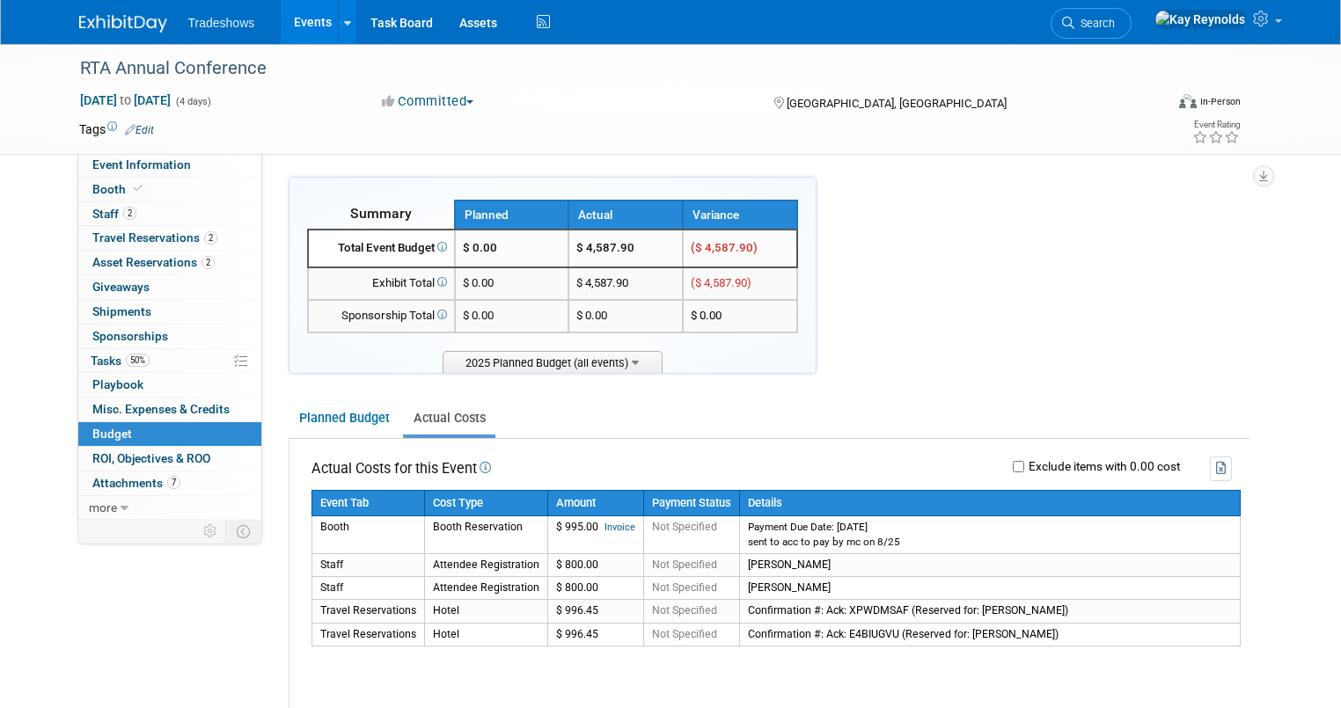
click at [414, 418] on link "Actual Costs" at bounding box center [449, 418] width 92 height 33
click at [604, 523] on link "Invoice" at bounding box center [619, 527] width 31 height 11
click at [91, 362] on span "Tasks 50%" at bounding box center [120, 361] width 59 height 14
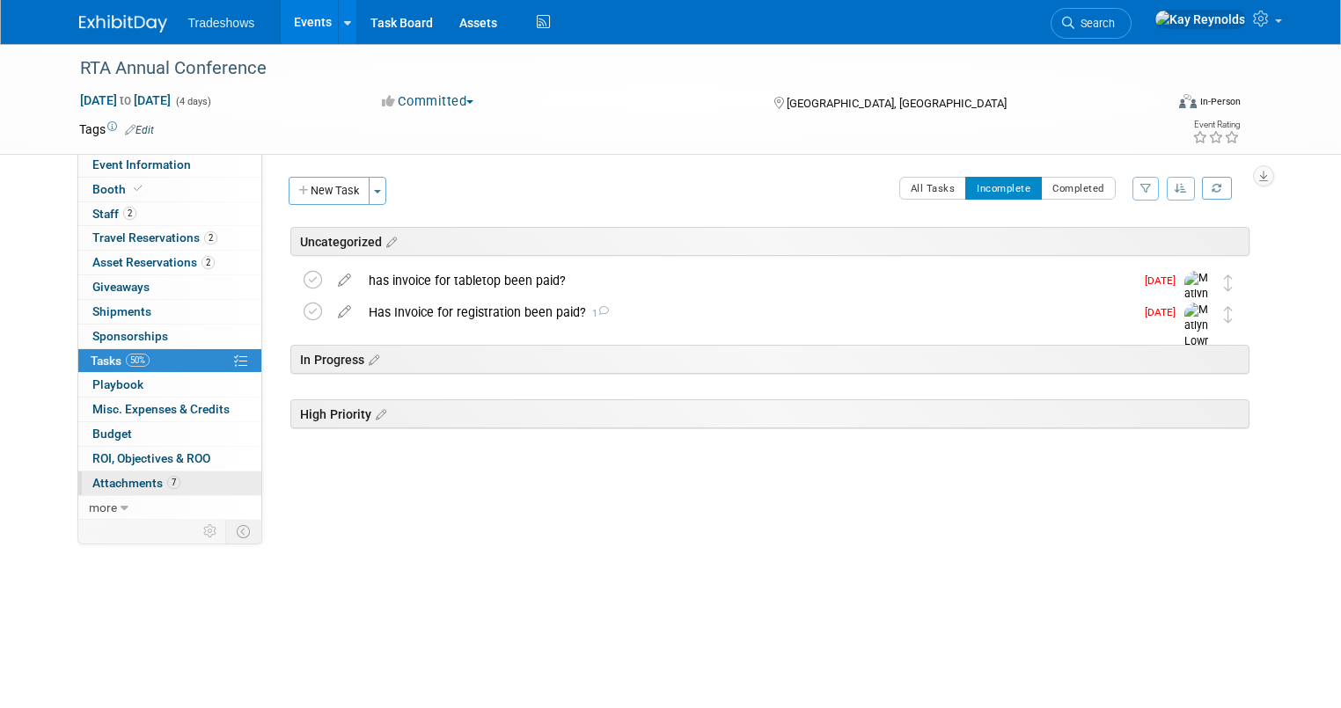
click at [186, 479] on link "7 Attachments 7" at bounding box center [169, 483] width 183 height 24
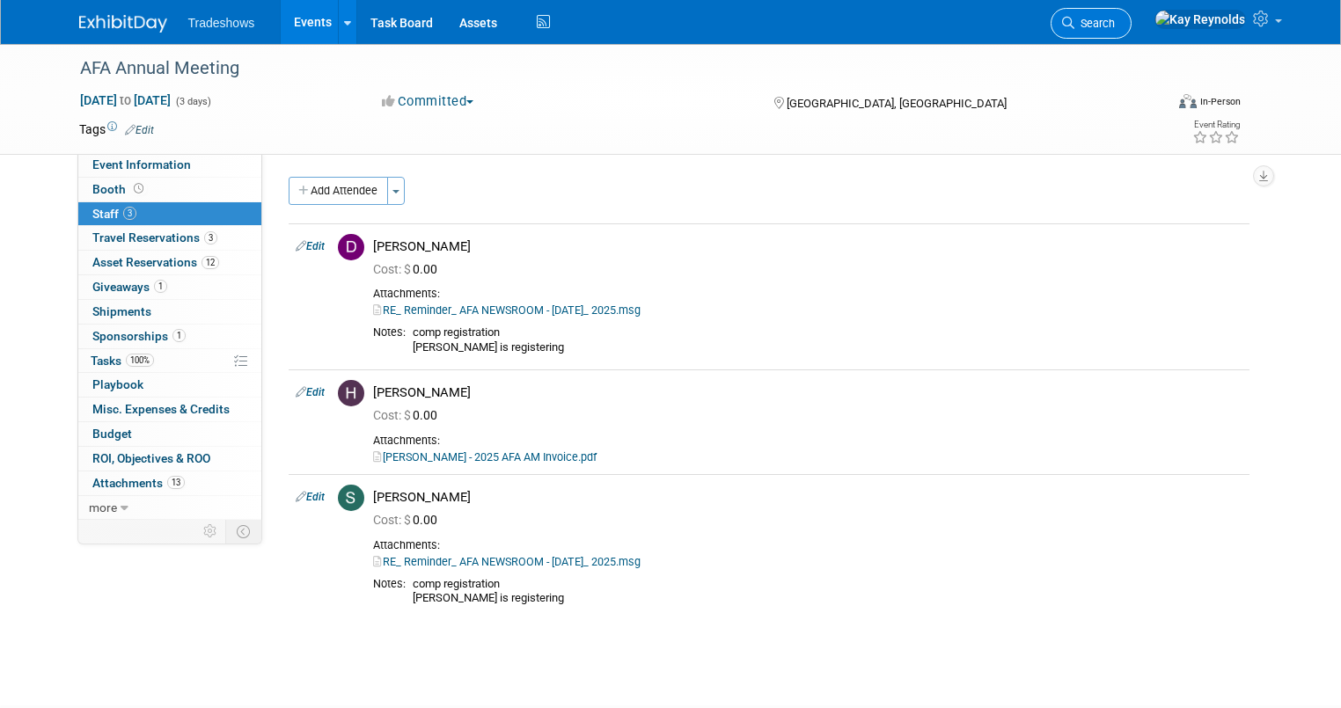
click at [662, 20] on span "Search" at bounding box center [1094, 23] width 40 height 13
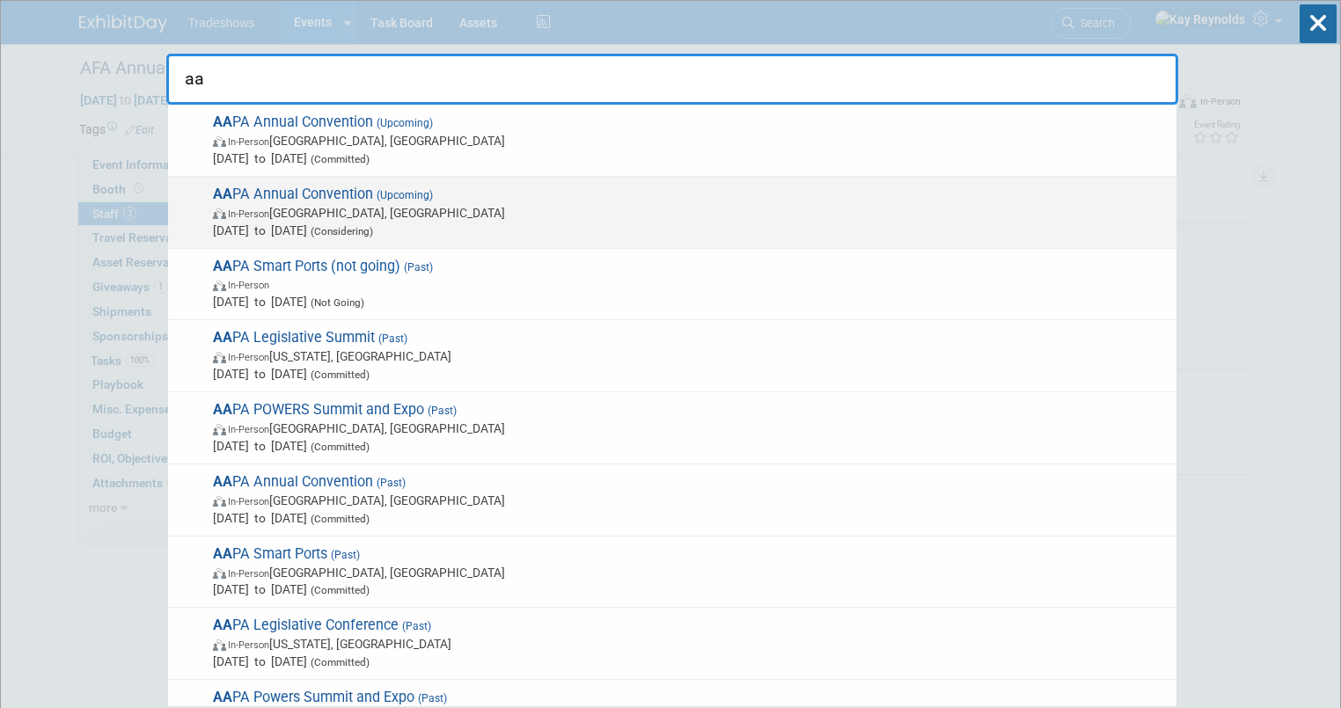
type input "aa"
click at [258, 218] on span "In-Person New Orleans, LA" at bounding box center [690, 213] width 954 height 18
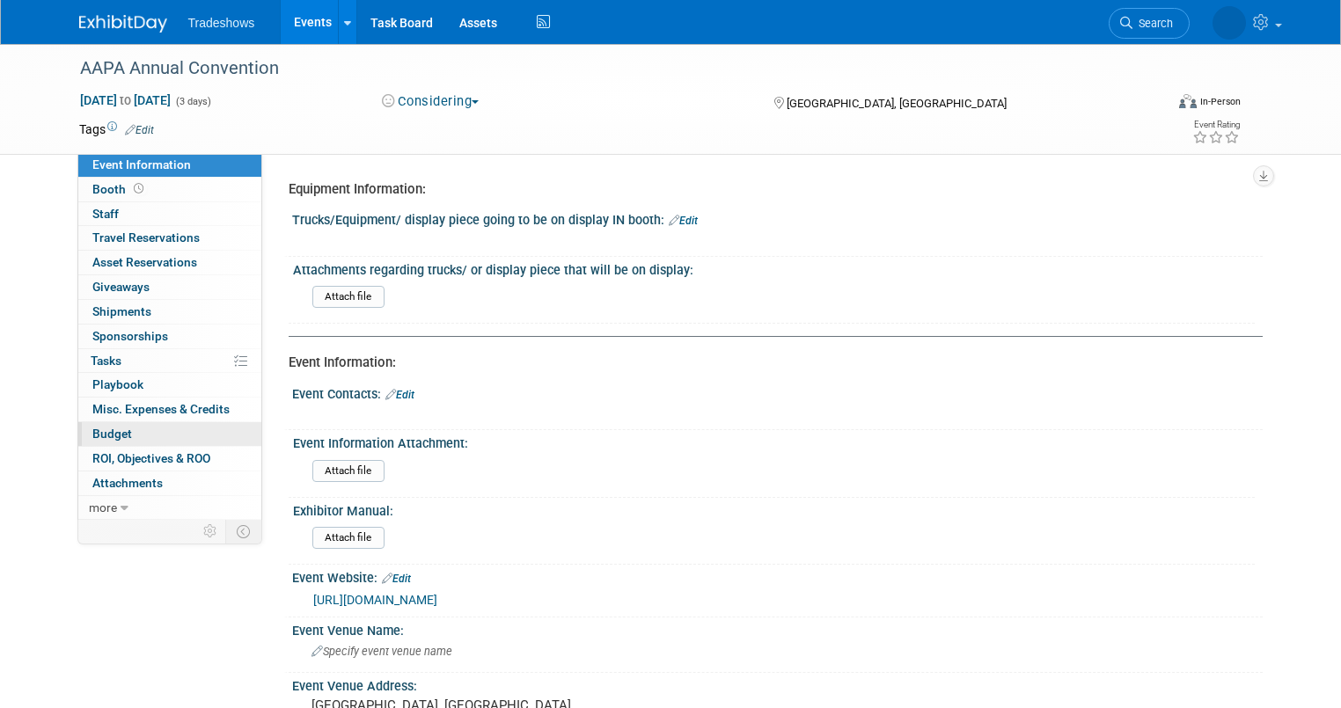
click at [138, 433] on link "Budget" at bounding box center [169, 434] width 183 height 24
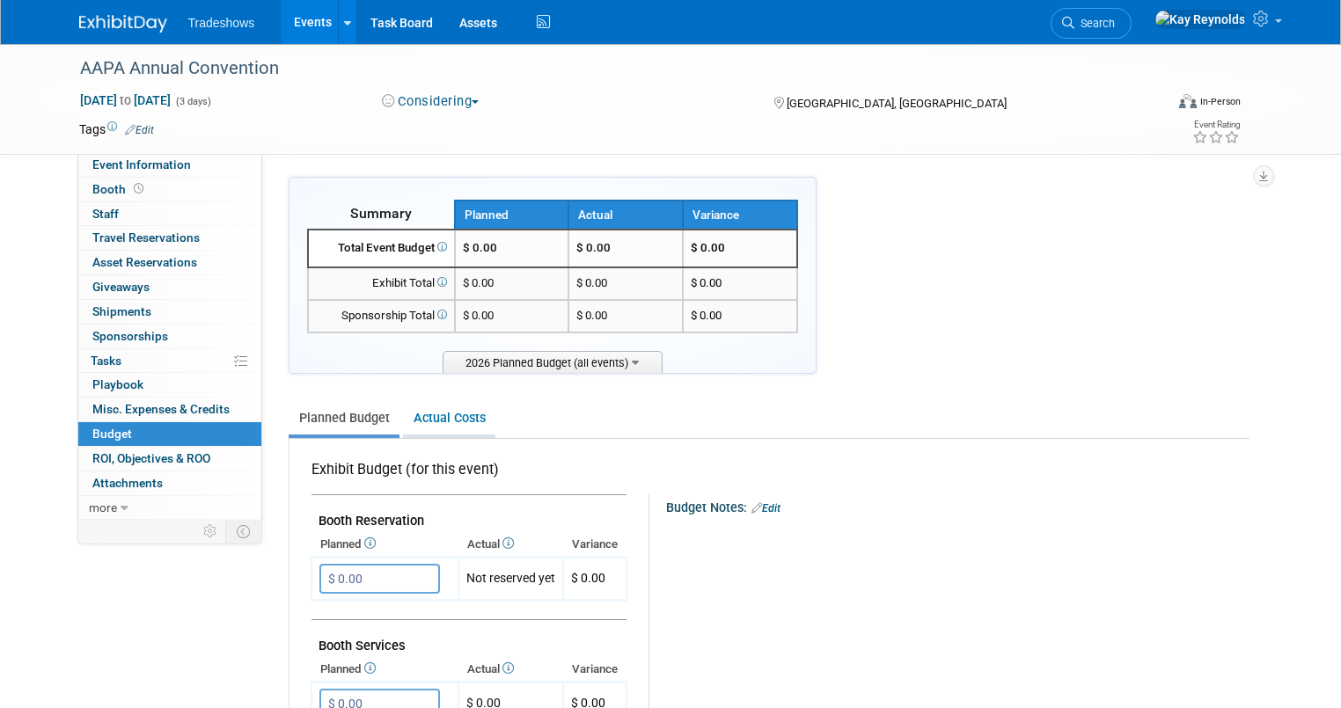
click at [442, 411] on link "Actual Costs" at bounding box center [449, 418] width 92 height 33
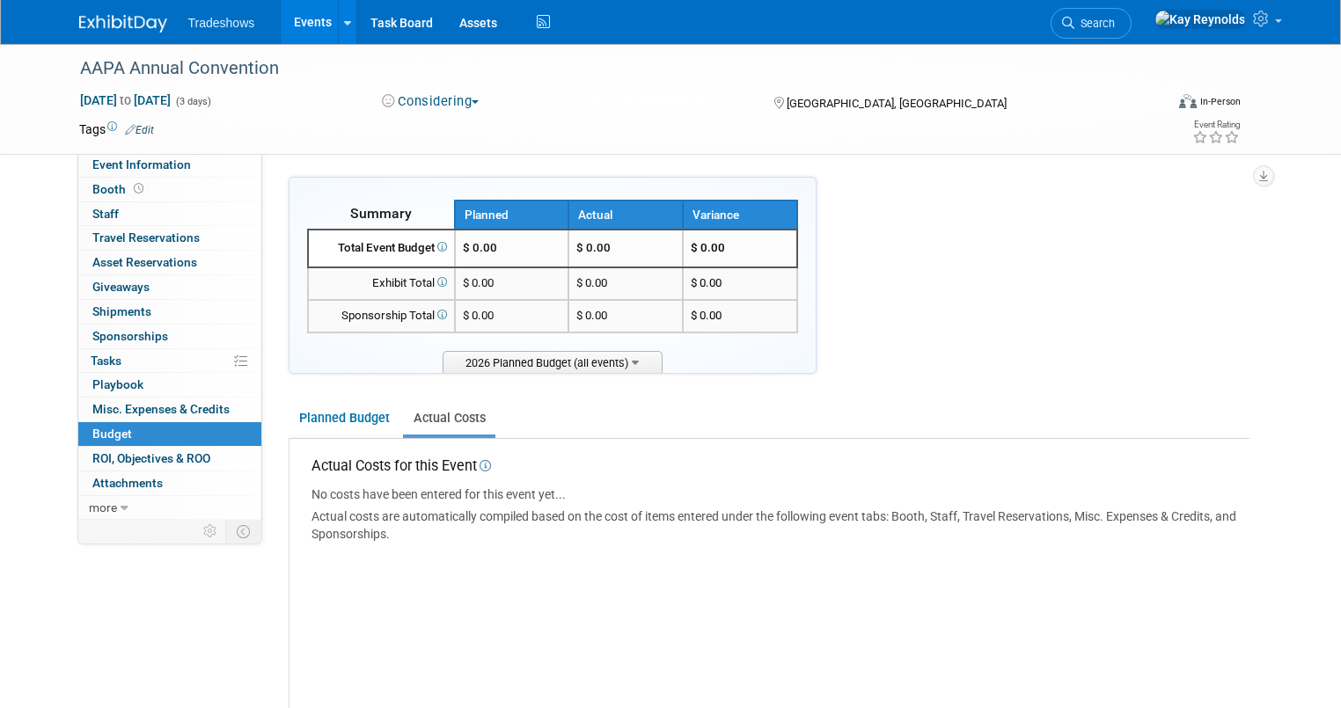
click at [108, 437] on span "Budget" at bounding box center [112, 434] width 40 height 14
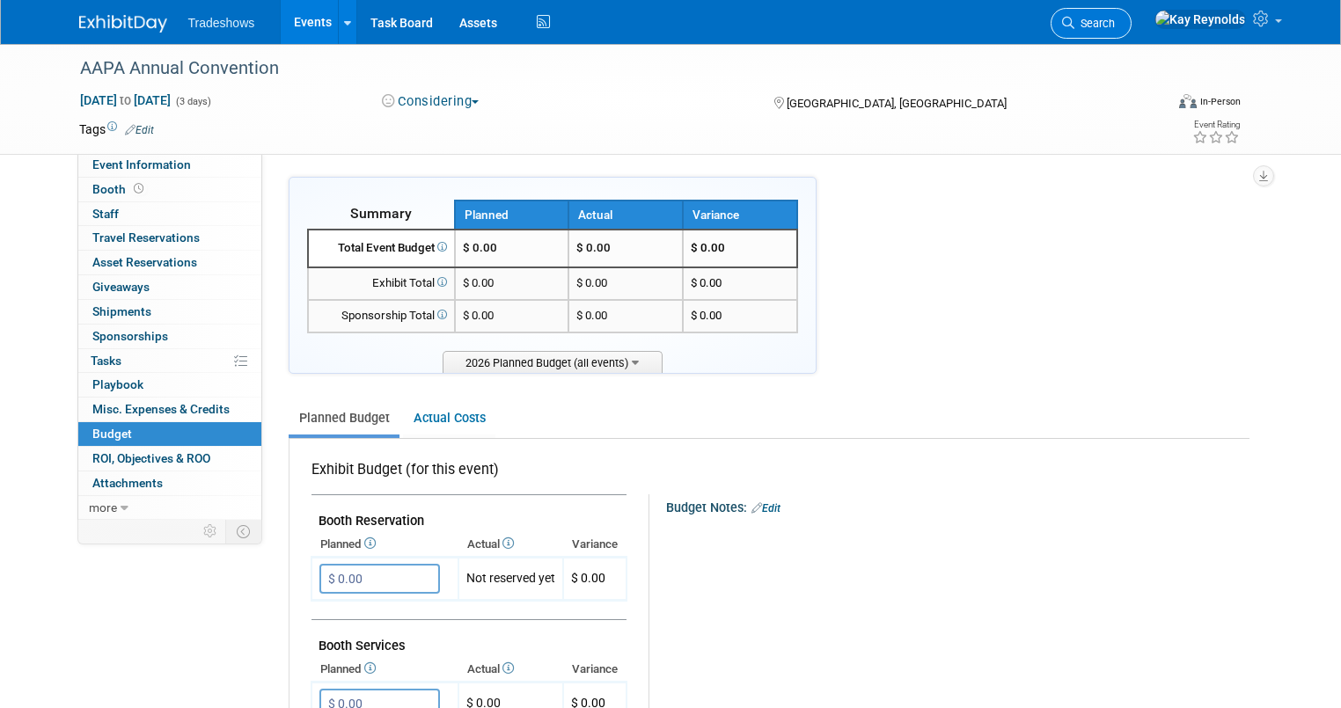
click at [1114, 24] on span "Search" at bounding box center [1094, 23] width 40 height 13
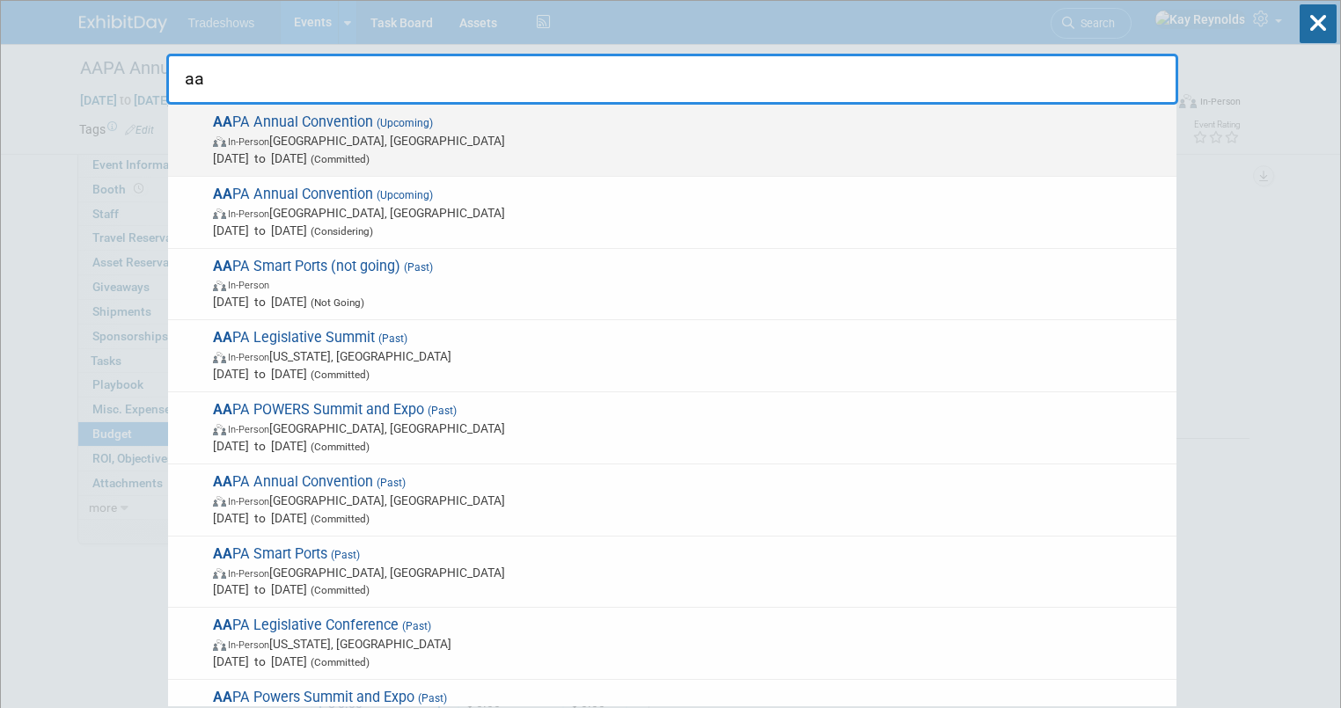
type input "aa"
click at [321, 137] on span "In-Person [GEOGRAPHIC_DATA], [GEOGRAPHIC_DATA]" at bounding box center [690, 141] width 954 height 18
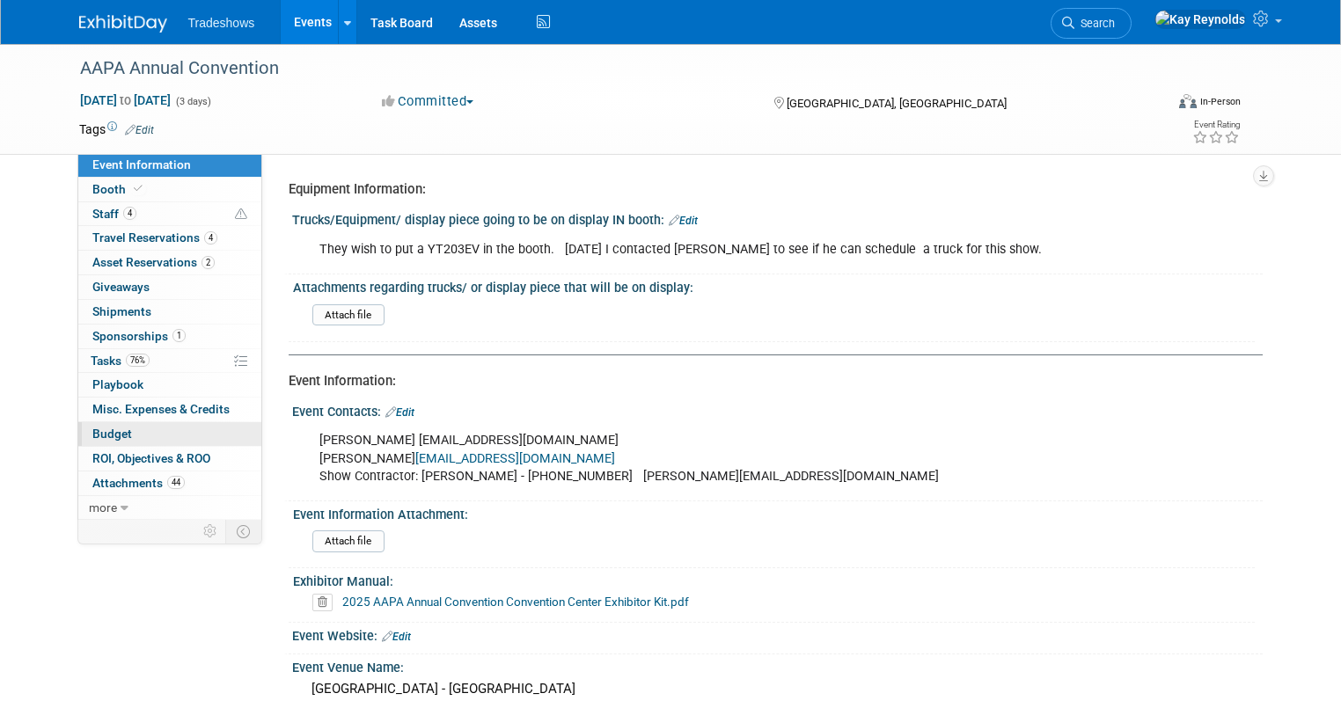
click at [137, 431] on link "Budget" at bounding box center [169, 434] width 183 height 24
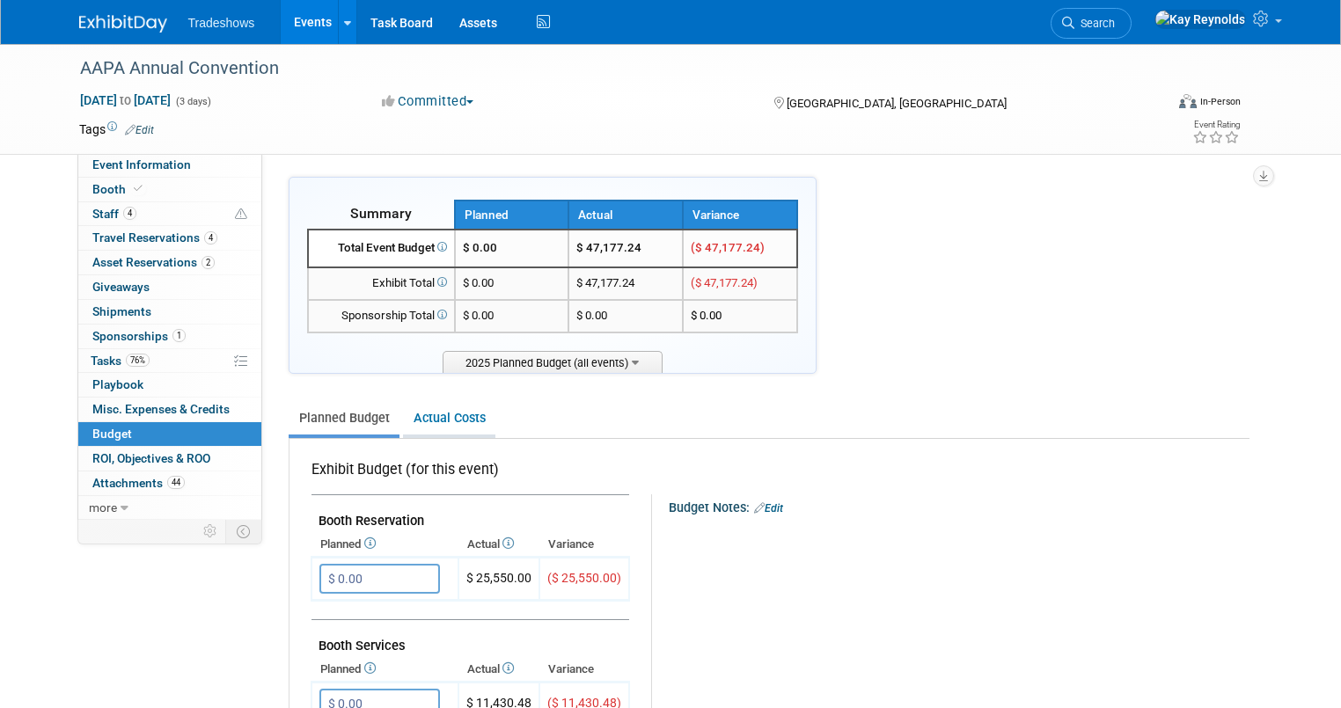
click at [442, 416] on link "Actual Costs" at bounding box center [449, 418] width 92 height 33
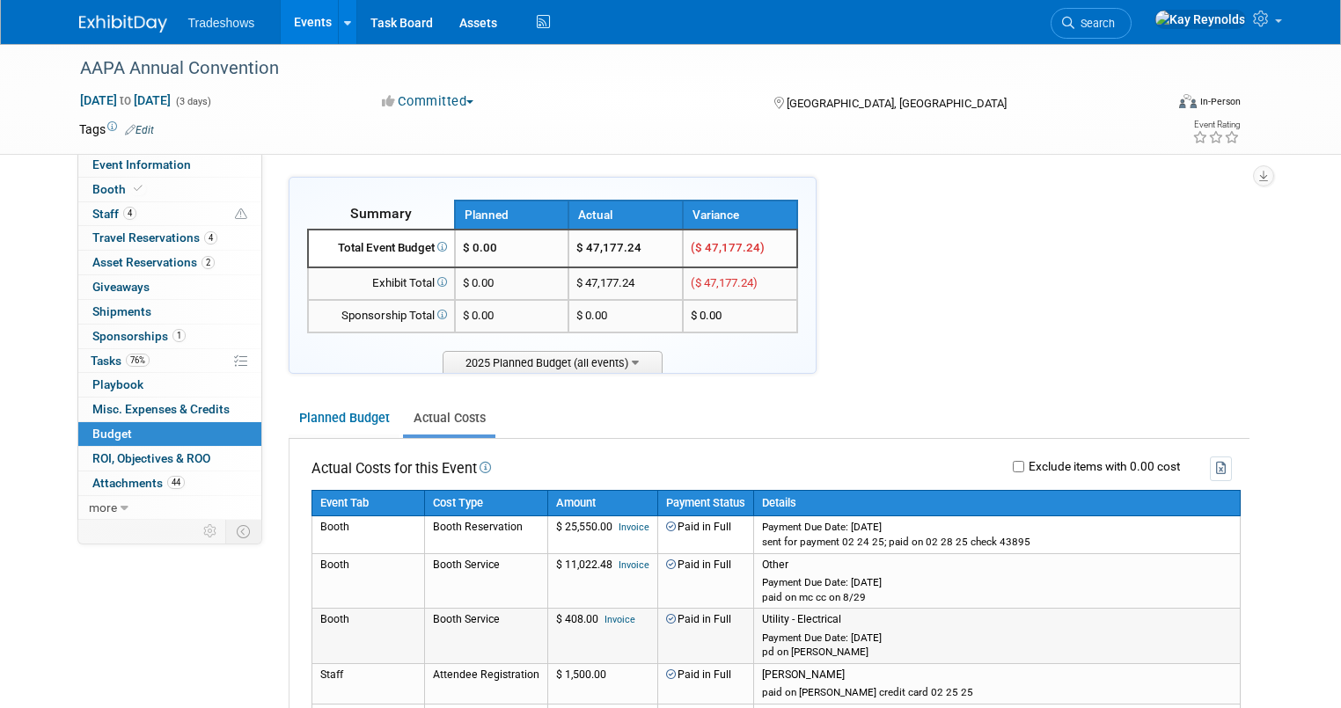
click at [604, 616] on link "Invoice" at bounding box center [619, 619] width 31 height 11
